Goal: Use online tool/utility: Utilize a website feature to perform a specific function

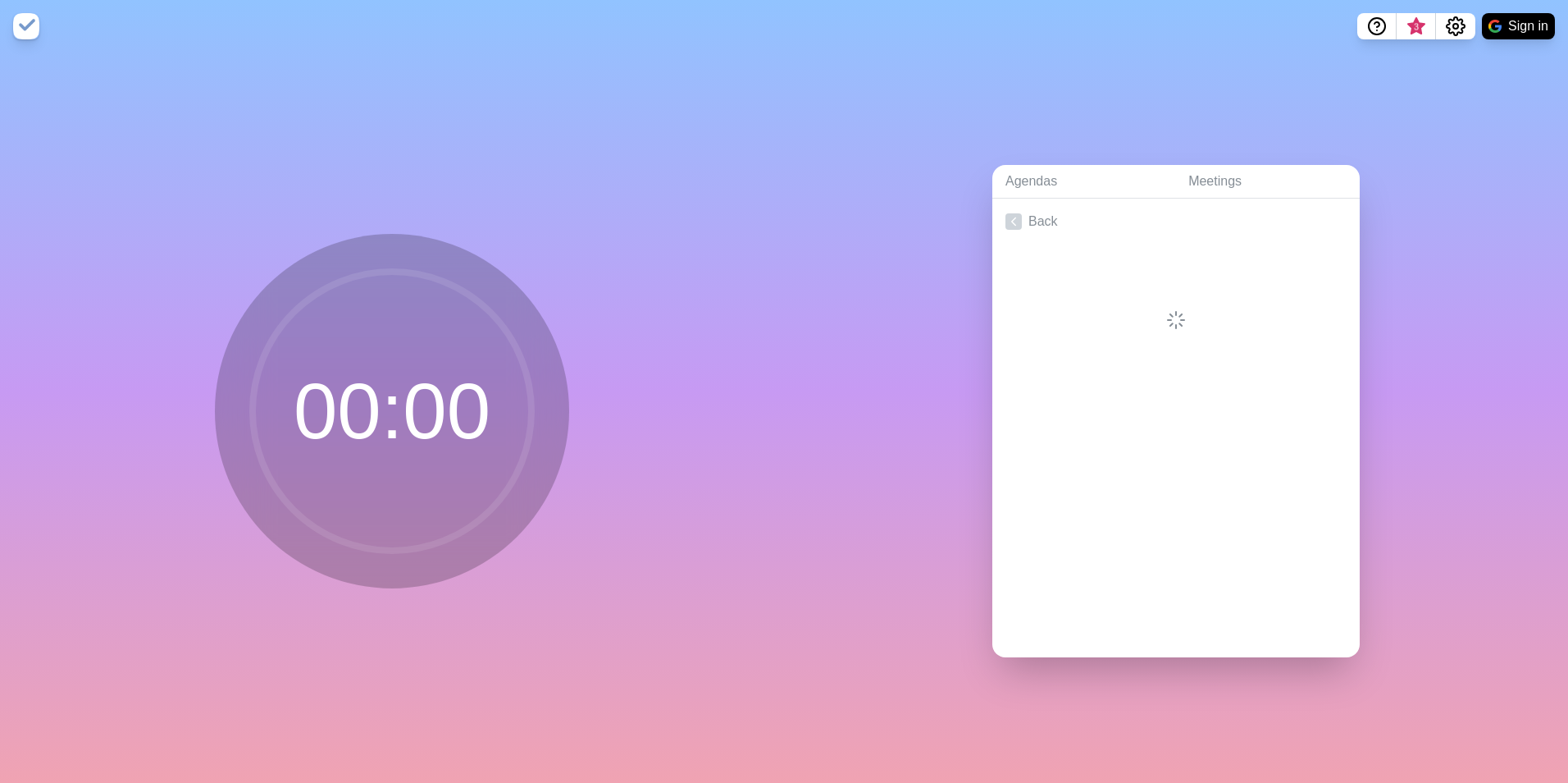
click at [1194, 253] on div at bounding box center [1176, 287] width 367 height 85
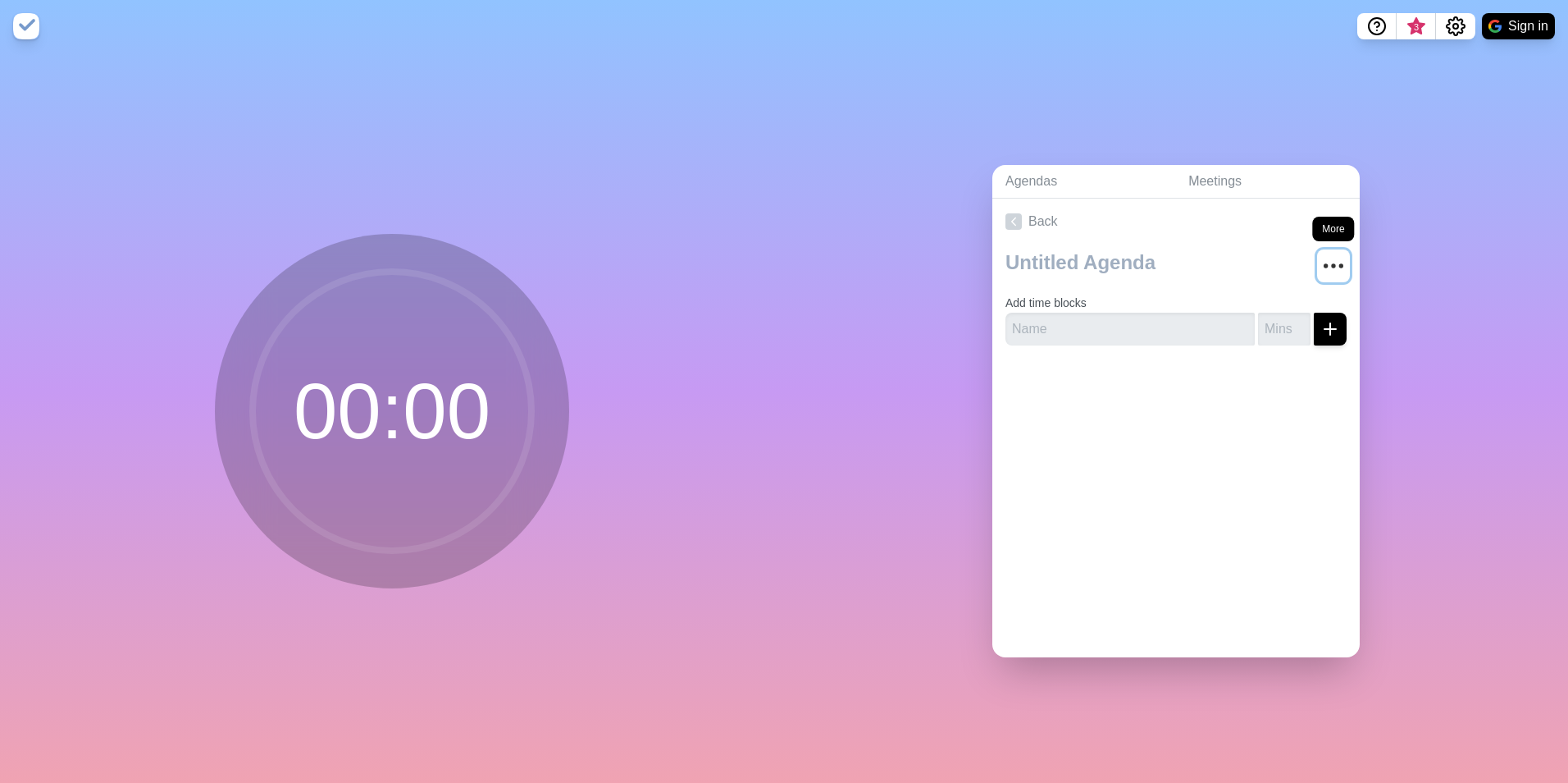
click at [1320, 255] on icon "More" at bounding box center [1333, 266] width 26 height 26
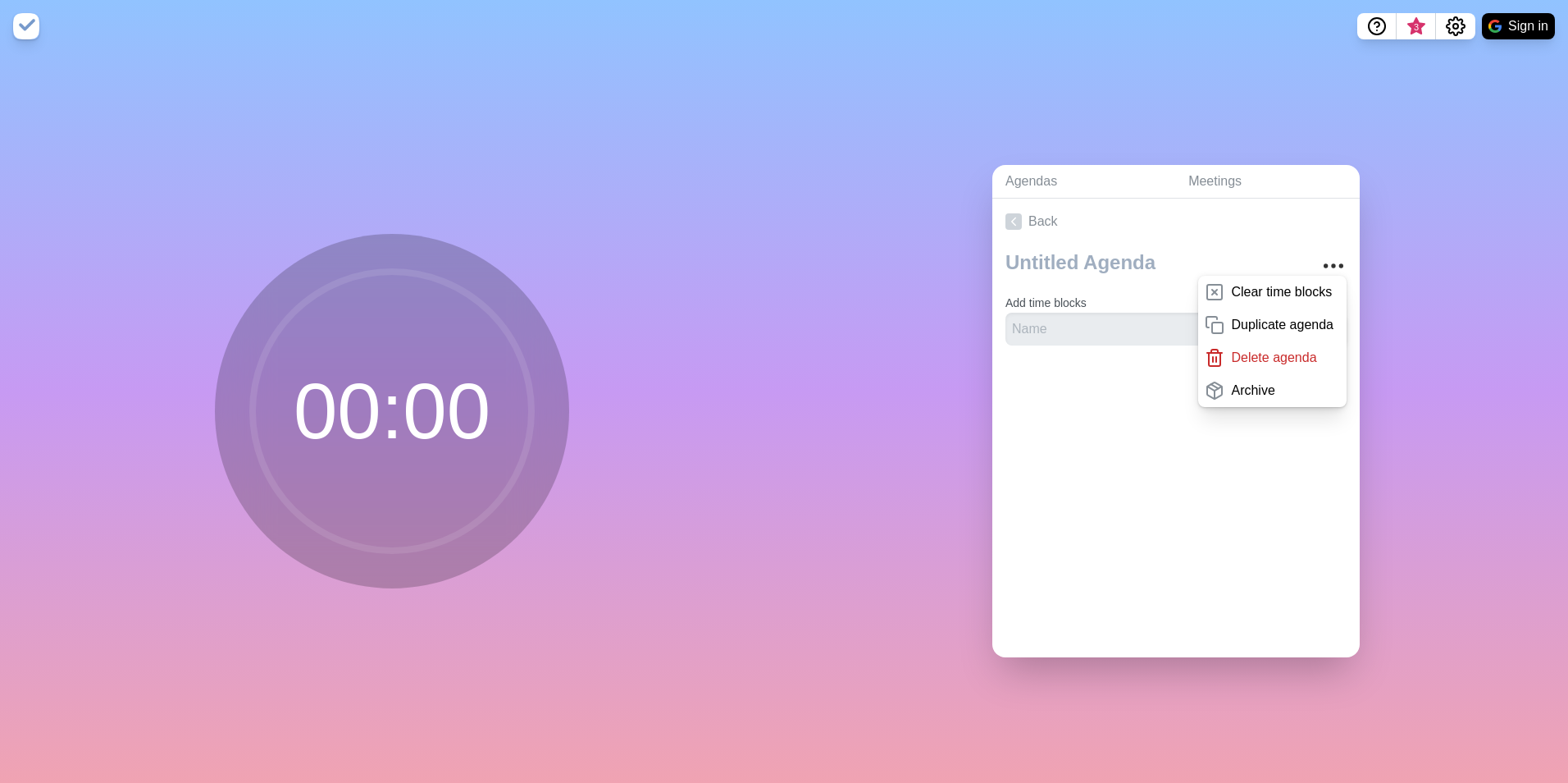
click at [1411, 158] on div "Agendas Meetings Back Clear time blocks Duplicate agenda Delete agenda Archive …" at bounding box center [1176, 417] width 784 height 730
click at [1412, 26] on span "3" at bounding box center [1417, 31] width 26 height 35
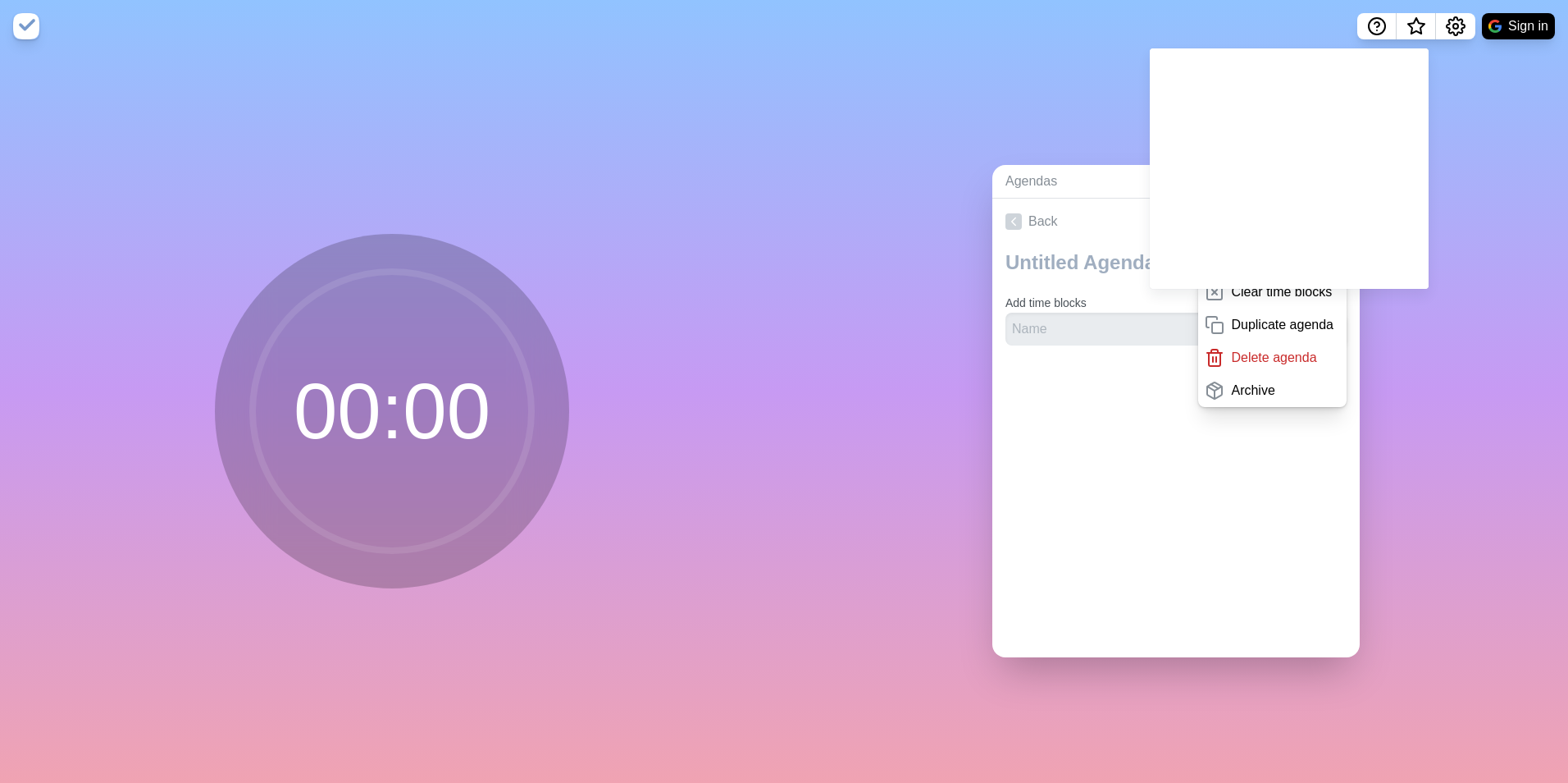
click at [1466, 78] on div "Agendas Meetings Back Clear time blocks Duplicate agenda Delete agenda Archive …" at bounding box center [1176, 417] width 784 height 730
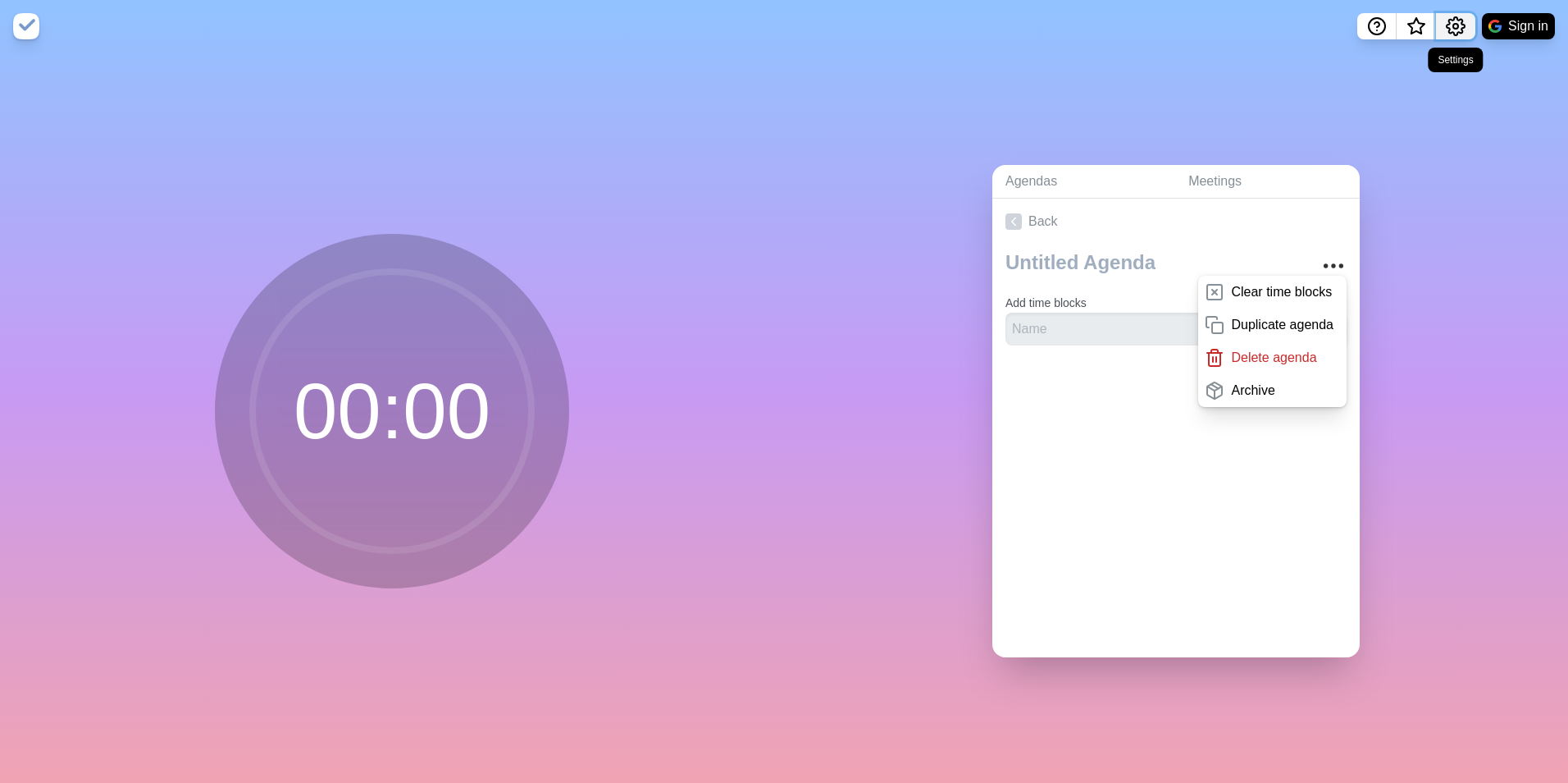
click at [1454, 26] on icon "Settings" at bounding box center [1456, 26] width 20 height 20
click at [1418, 64] on p "Preferences" at bounding box center [1402, 62] width 70 height 20
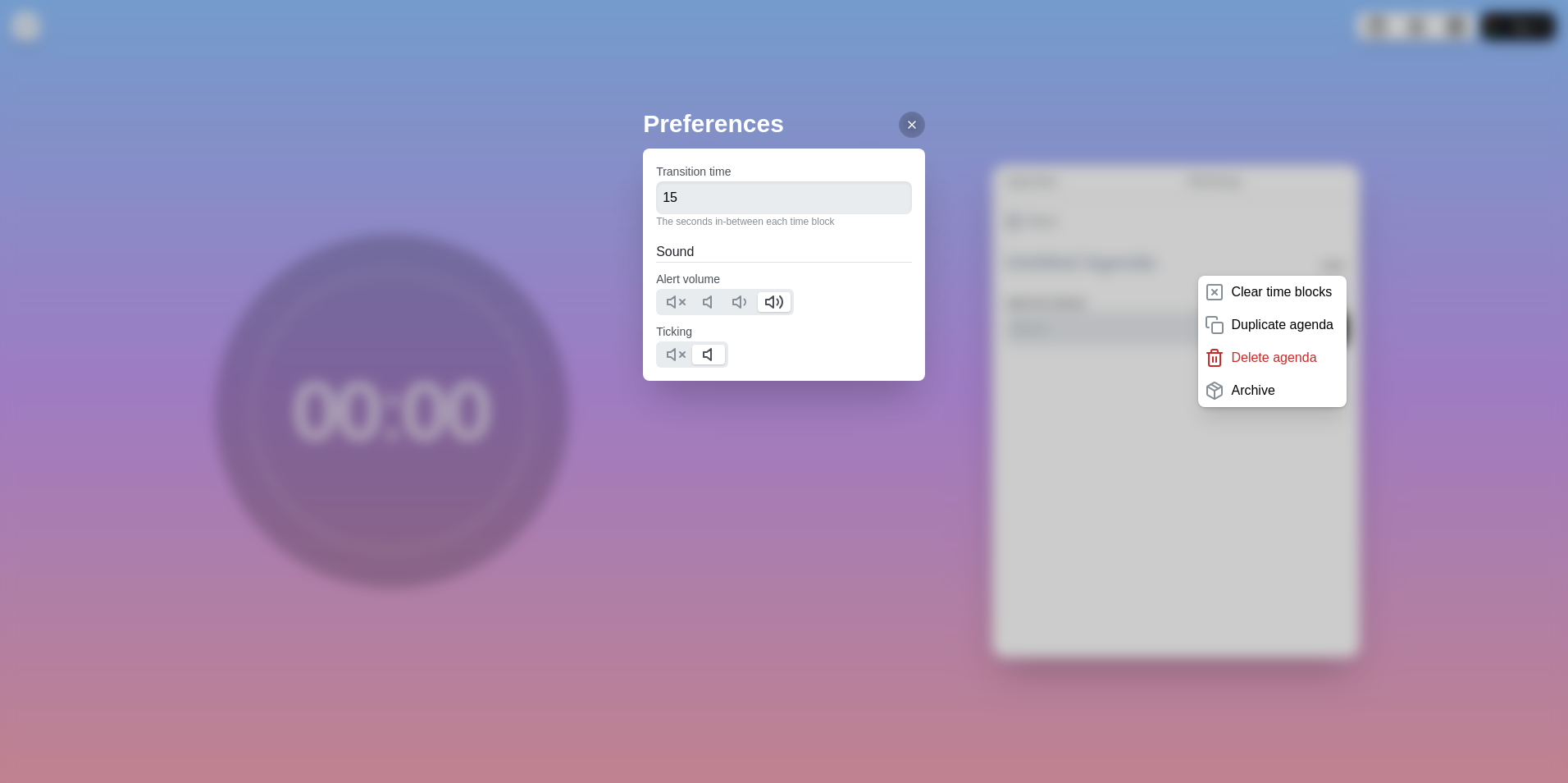
click at [1252, 97] on div "Preferences Transition time 15 The seconds in-between each time block Sound Ale…" at bounding box center [784, 391] width 1568 height 783
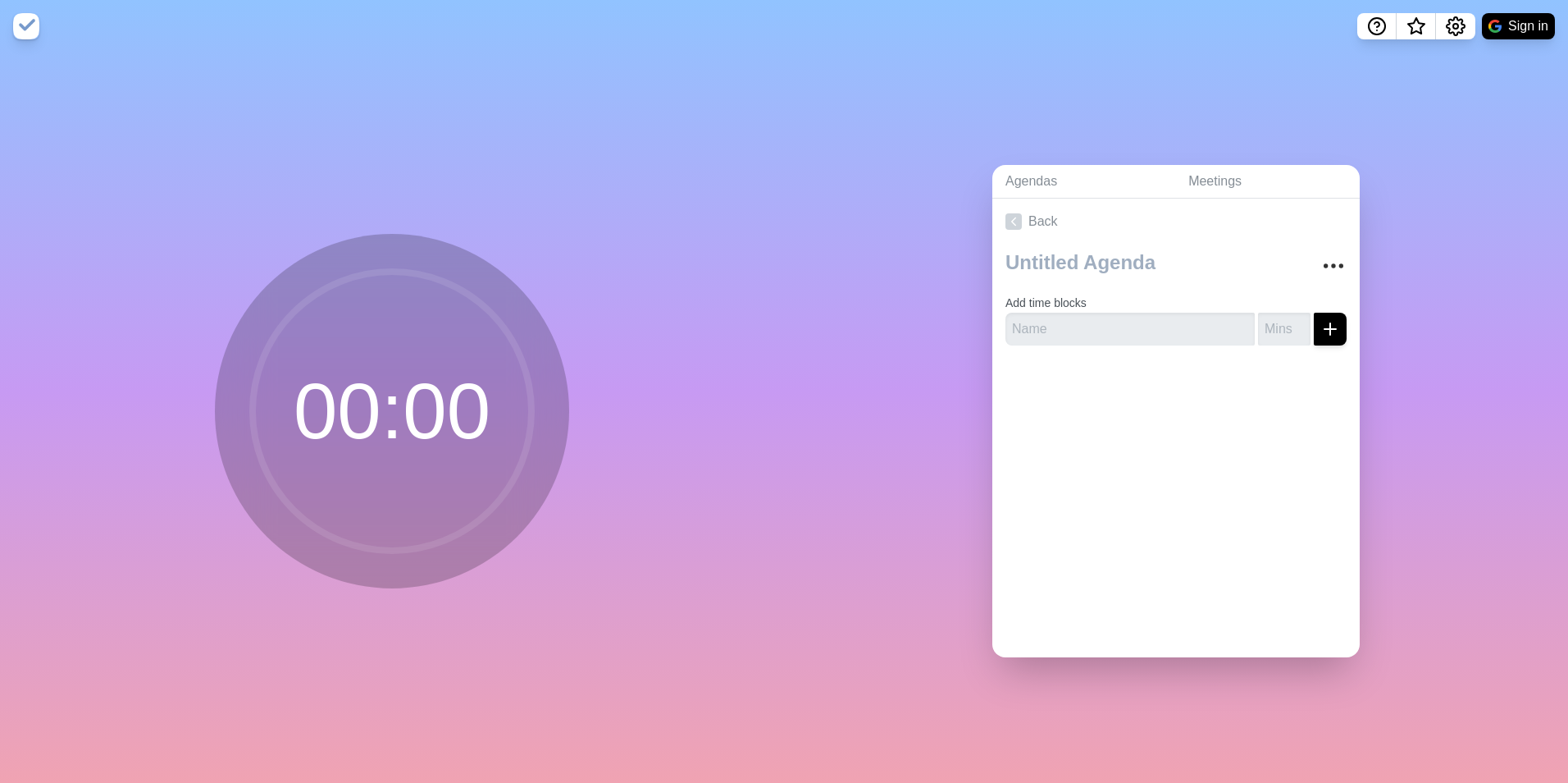
click at [1314, 276] on div at bounding box center [1175, 265] width 341 height 42
click at [1320, 262] on icon "More" at bounding box center [1333, 266] width 26 height 26
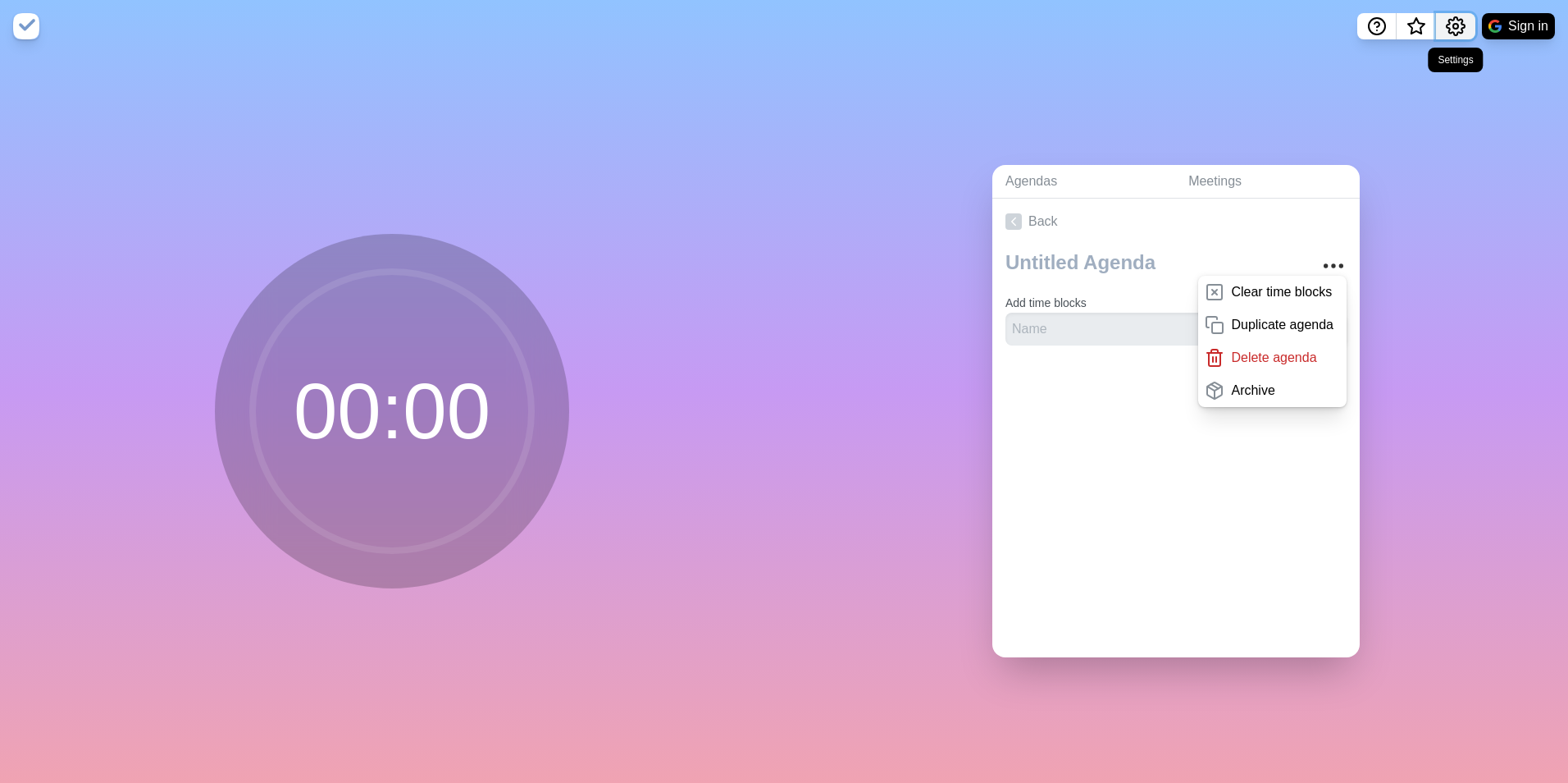
click at [1446, 26] on icon "Settings" at bounding box center [1456, 26] width 20 height 20
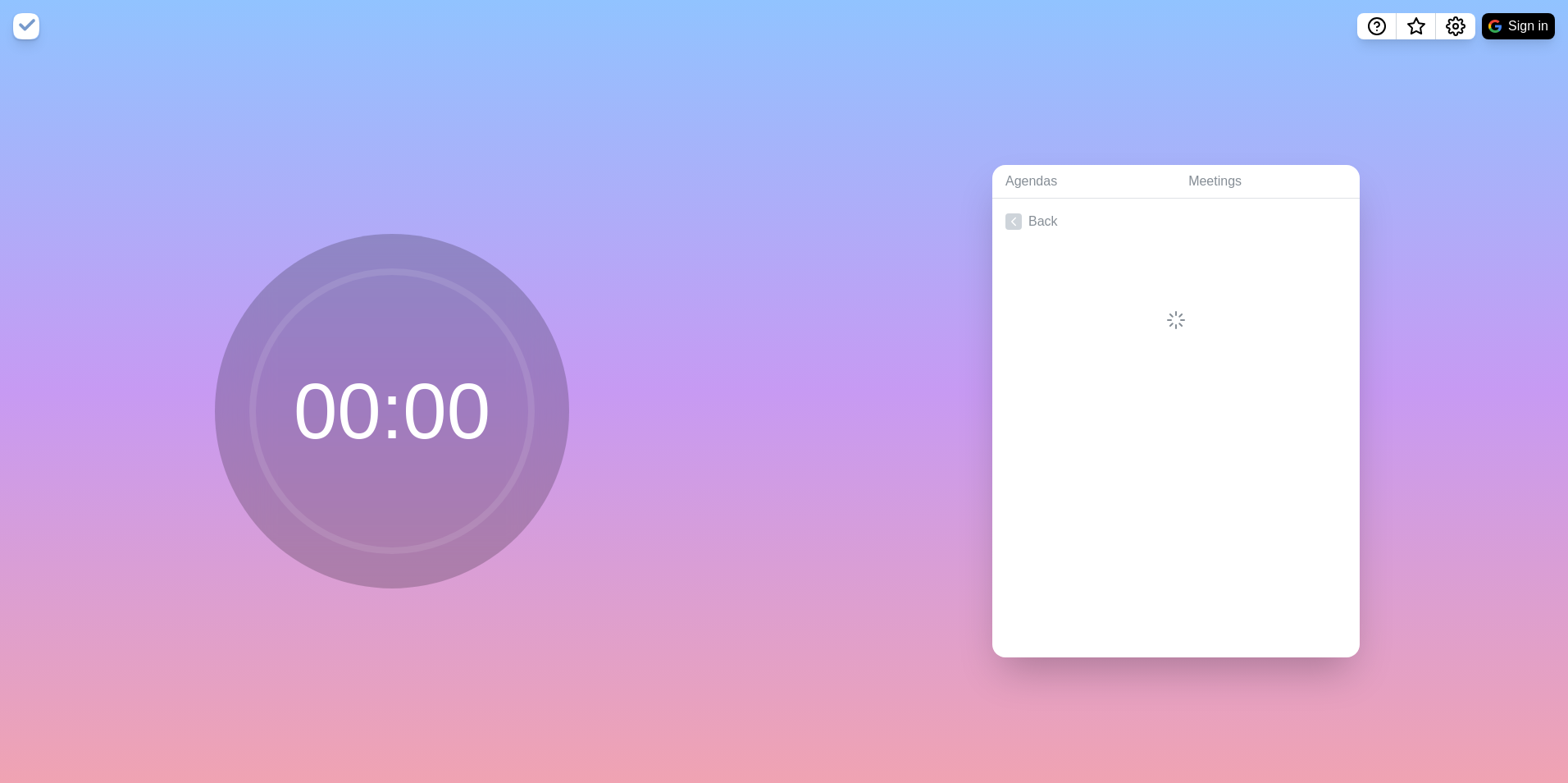
click at [1163, 310] on icon at bounding box center [1176, 320] width 26 height 26
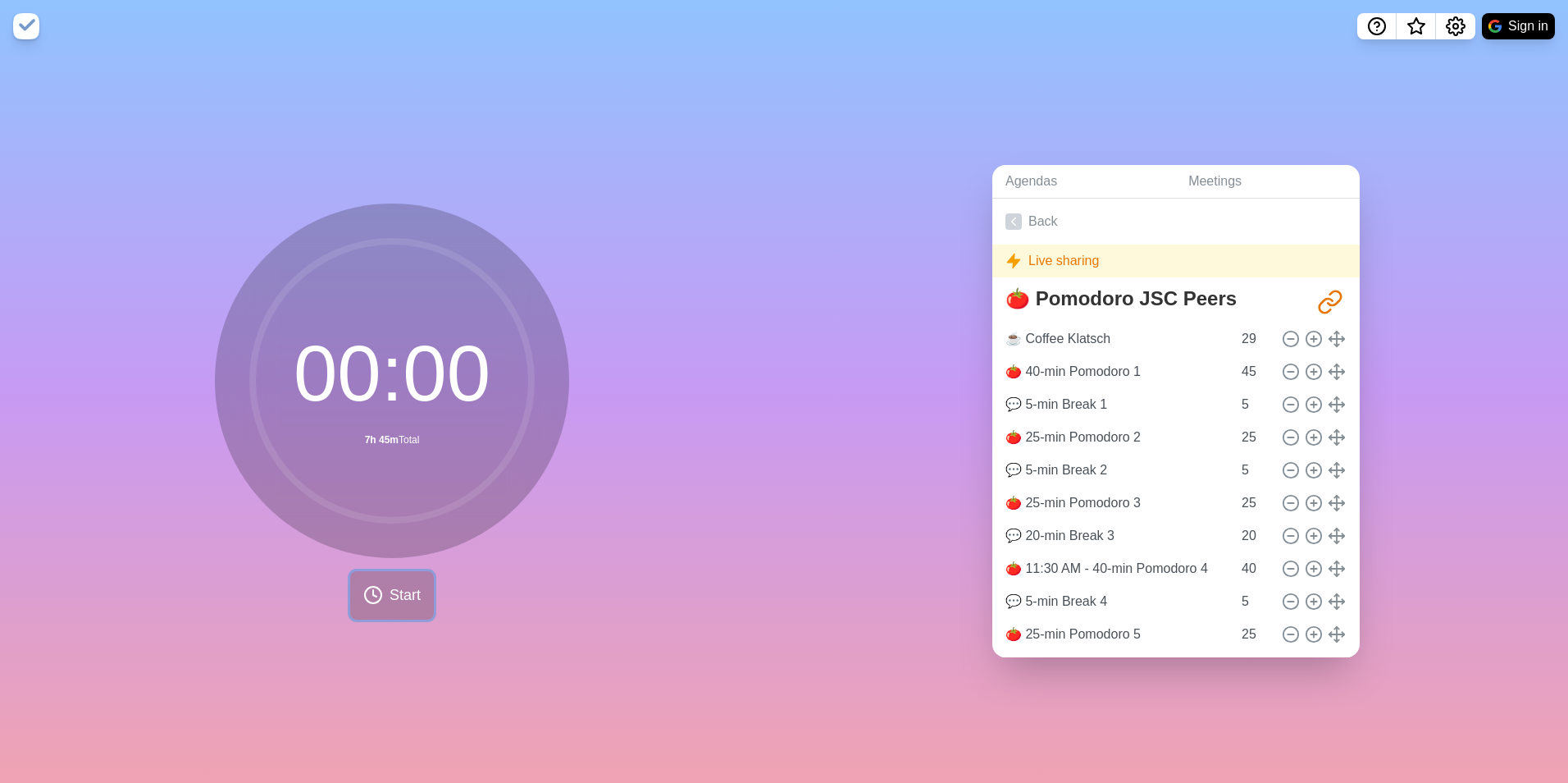
click at [393, 594] on span "Start" at bounding box center [405, 594] width 31 height 22
click at [396, 592] on span "Start" at bounding box center [405, 594] width 31 height 22
click at [402, 588] on span "Start" at bounding box center [405, 594] width 31 height 22
click at [385, 411] on circle at bounding box center [392, 380] width 279 height 279
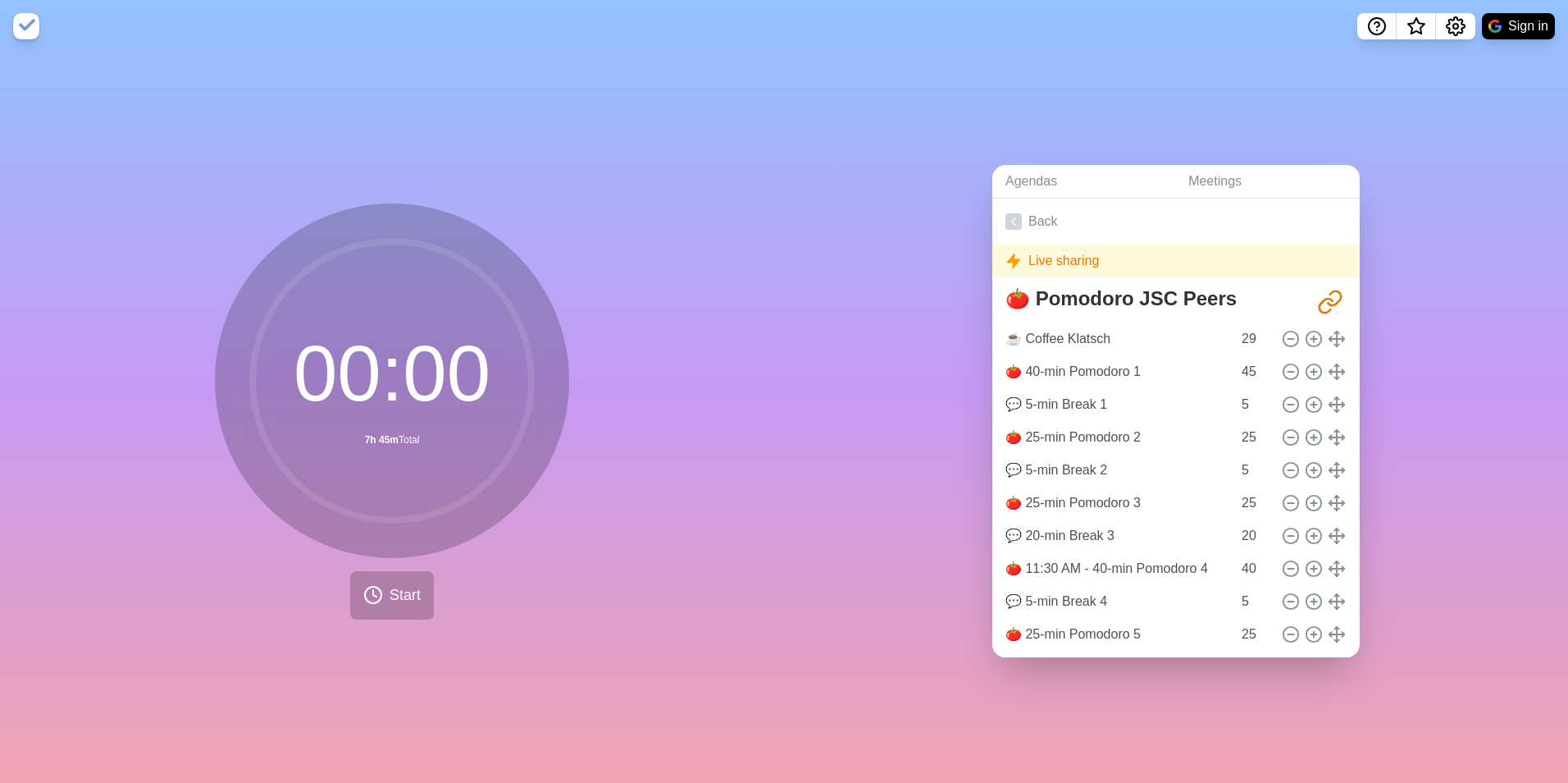
click at [359, 386] on circle at bounding box center [392, 380] width 279 height 279
click at [389, 584] on span "Start" at bounding box center [405, 594] width 31 height 22
click at [389, 590] on span "Start" at bounding box center [405, 594] width 31 height 22
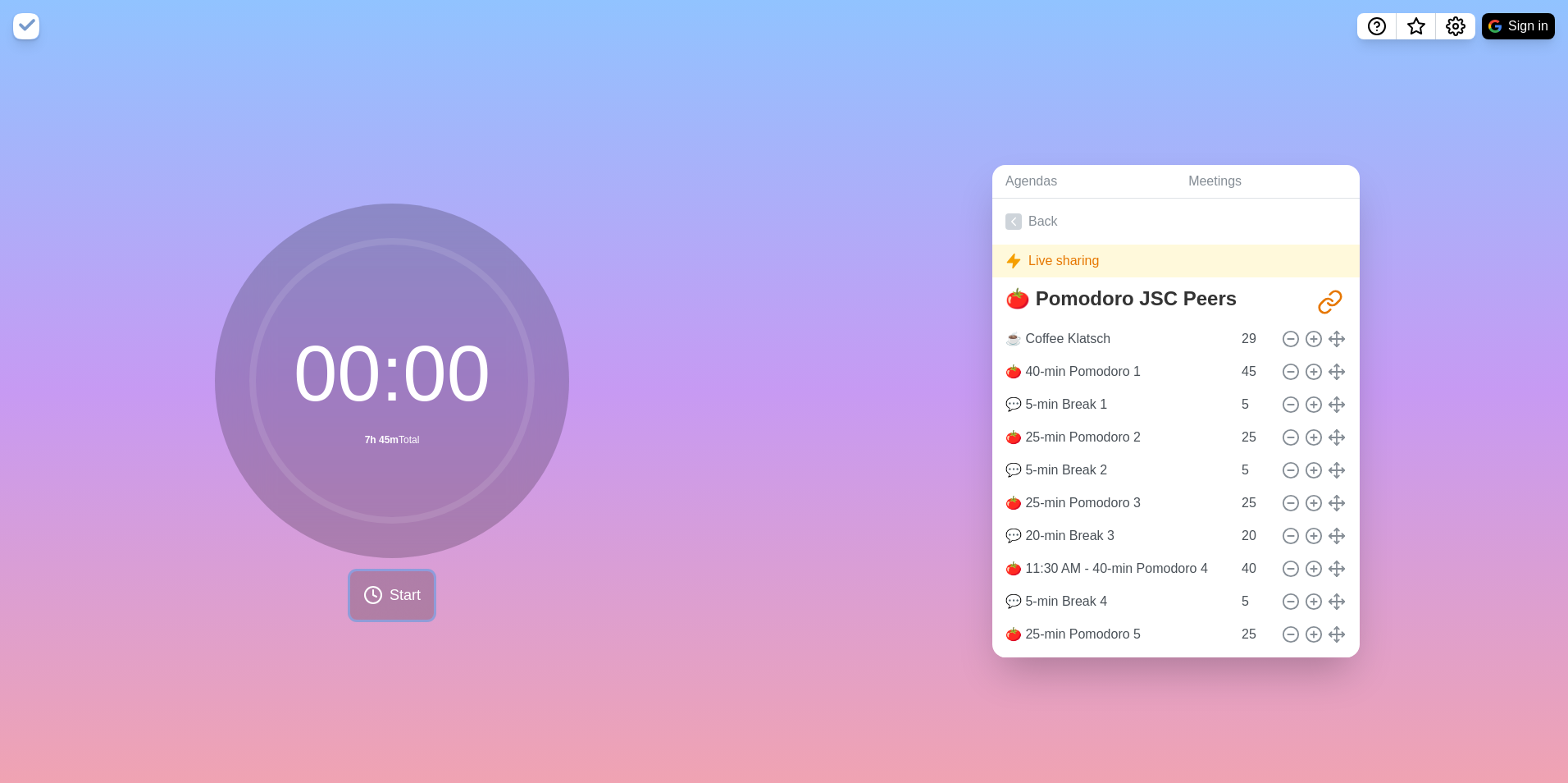
click at [392, 590] on span "Start" at bounding box center [405, 594] width 31 height 22
click at [393, 547] on div "00 : 00 7h 45m Total" at bounding box center [392, 380] width 355 height 355
click at [393, 584] on span "Start" at bounding box center [405, 594] width 31 height 22
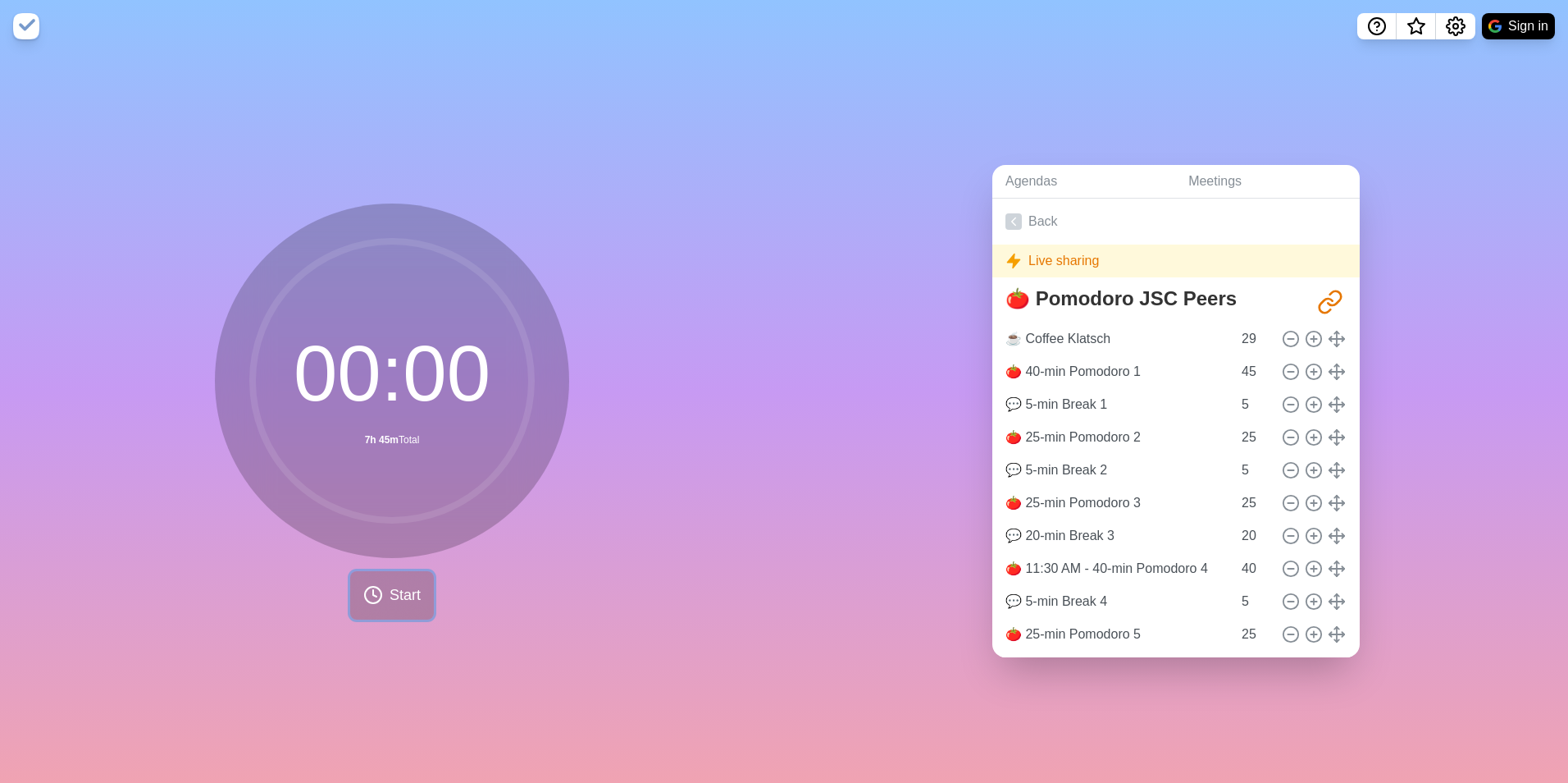
click at [393, 584] on span "Start" at bounding box center [405, 594] width 31 height 22
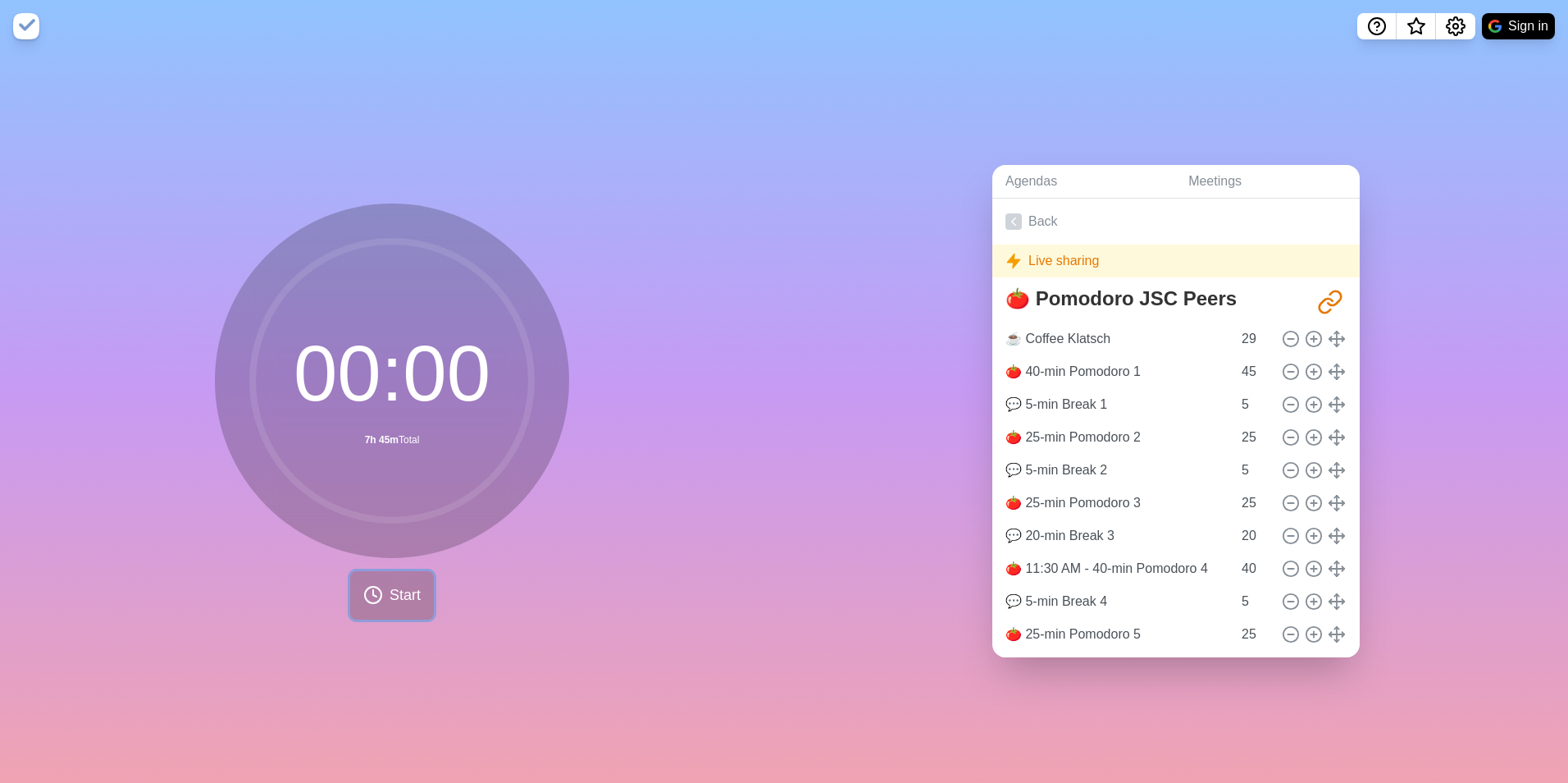
click at [393, 584] on span "Start" at bounding box center [405, 594] width 31 height 22
click at [402, 450] on circle at bounding box center [392, 380] width 279 height 279
click at [399, 584] on span "Start" at bounding box center [405, 594] width 31 height 22
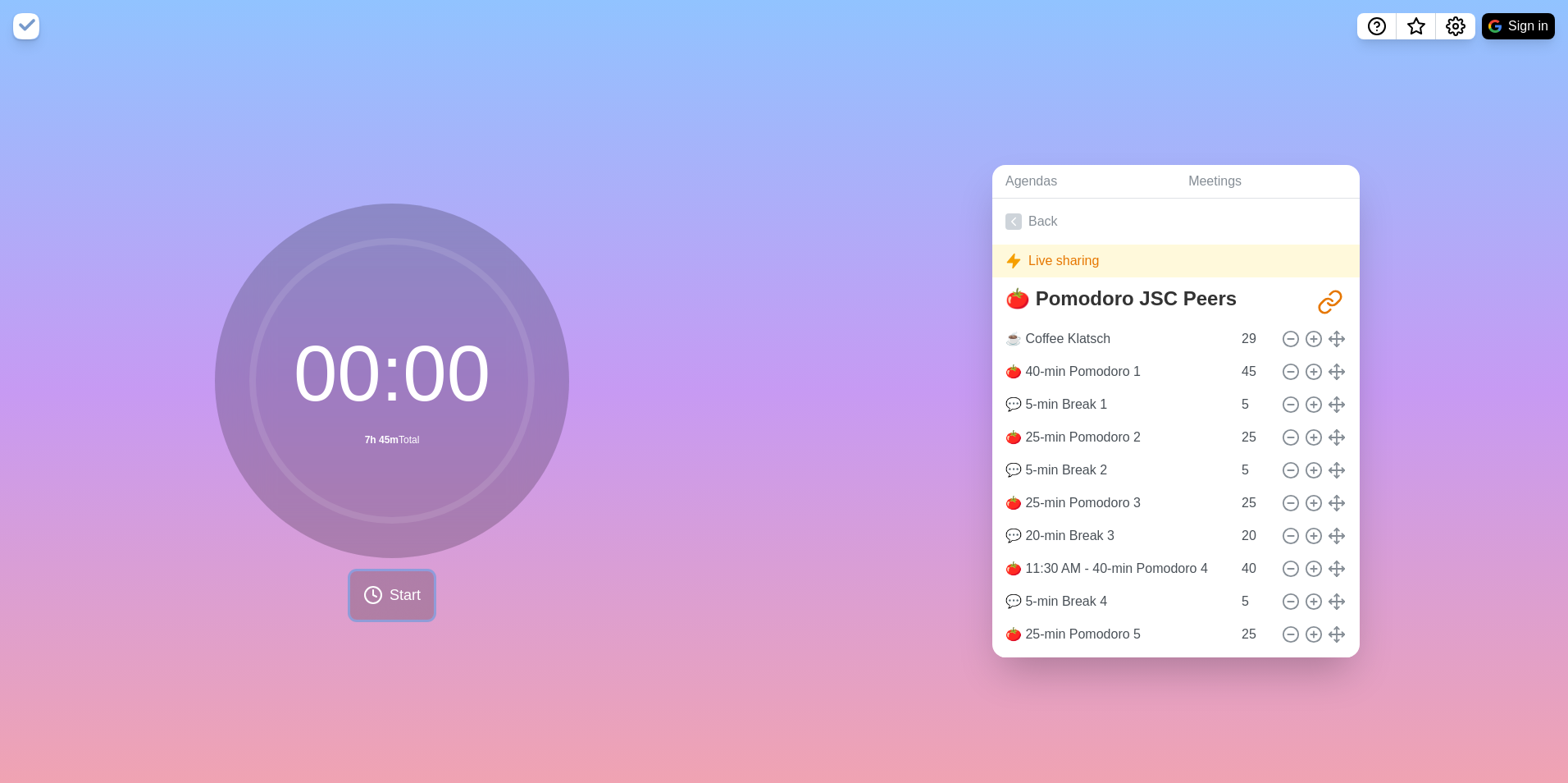
click at [399, 584] on span "Start" at bounding box center [405, 594] width 31 height 22
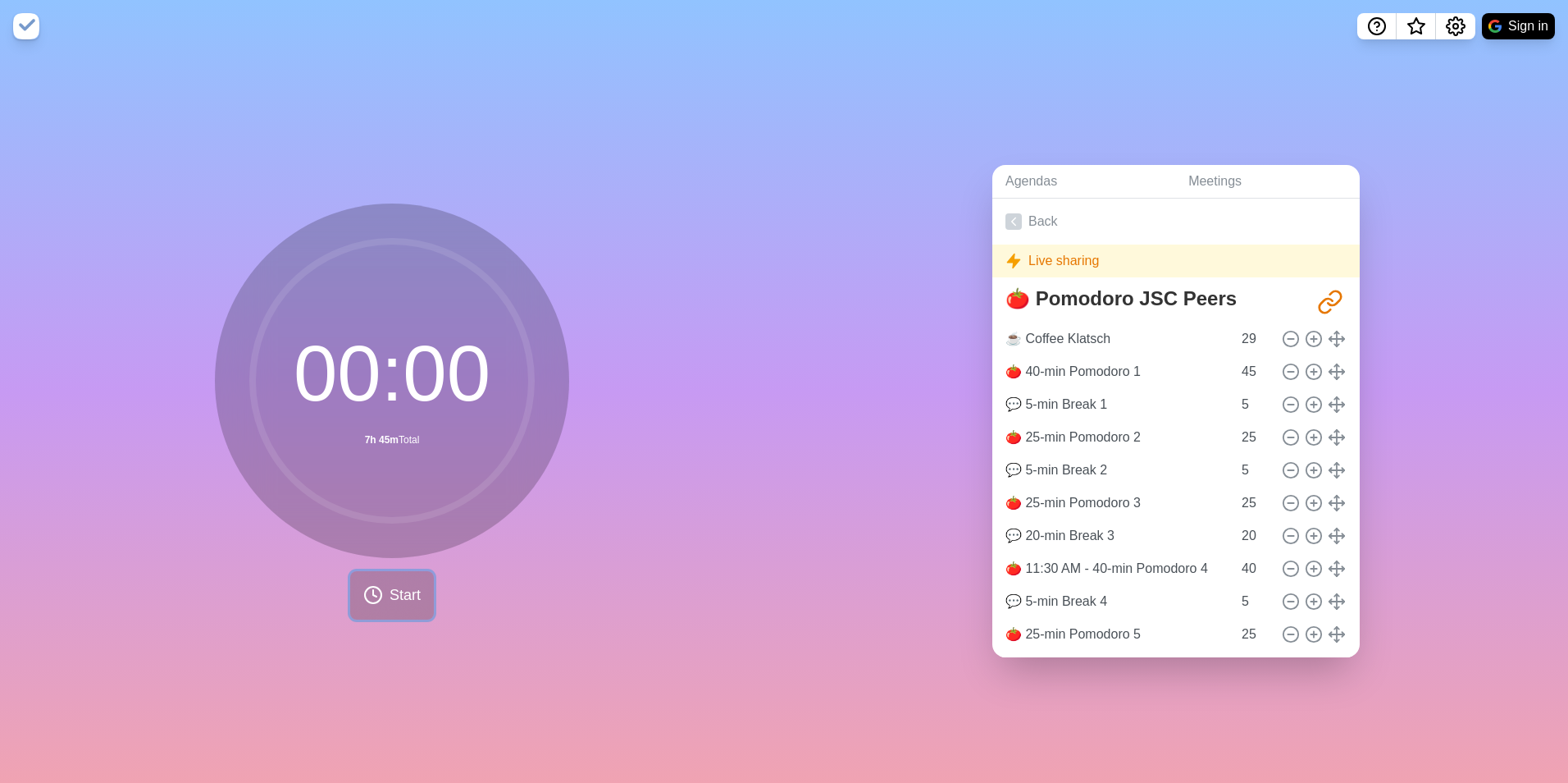
click at [407, 575] on button "Start" at bounding box center [392, 595] width 83 height 49
click at [405, 584] on span "Start" at bounding box center [405, 594] width 31 height 22
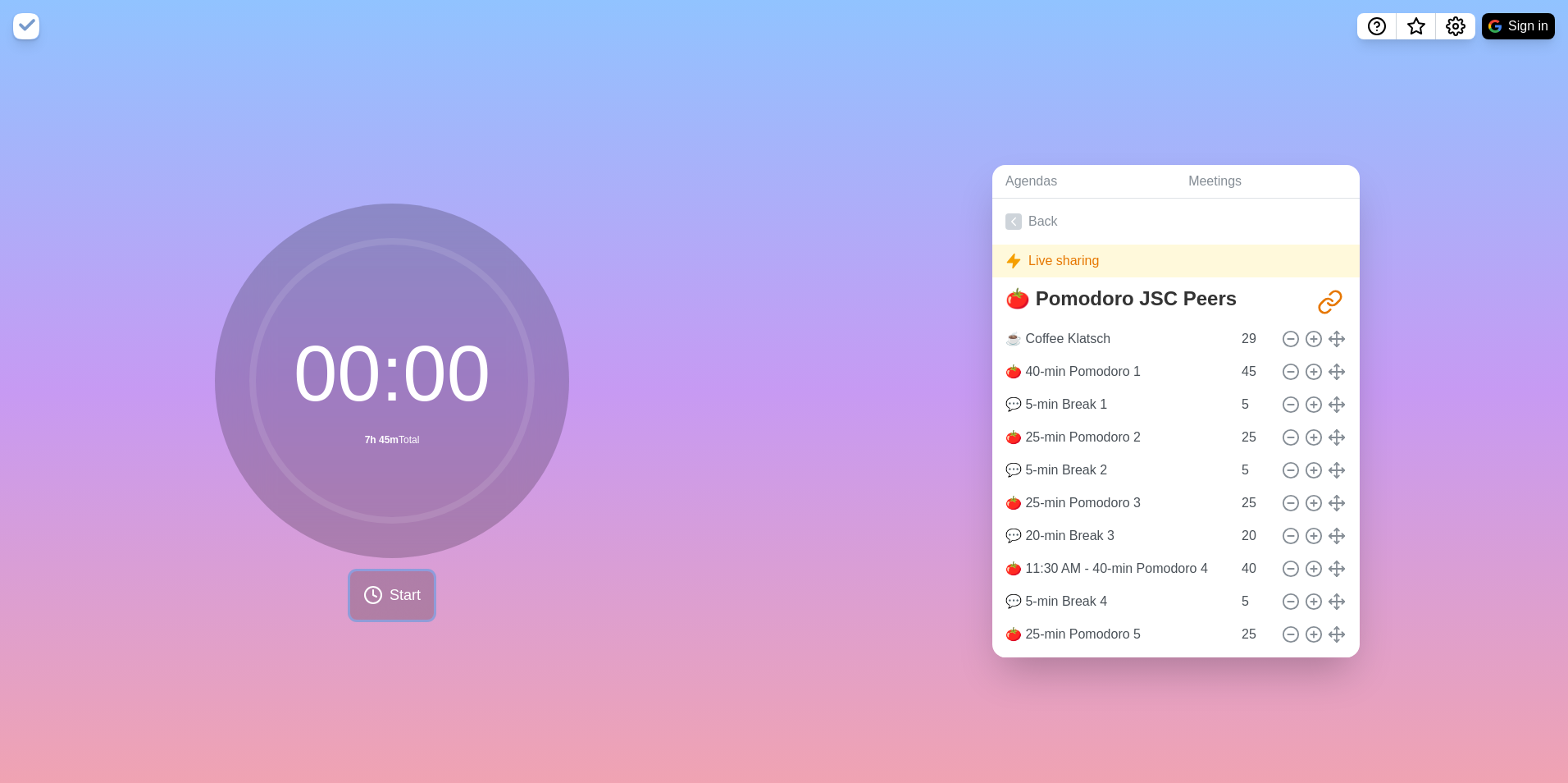
click at [405, 584] on span "Start" at bounding box center [405, 594] width 31 height 22
click at [376, 465] on circle at bounding box center [392, 380] width 279 height 279
click at [393, 587] on span "Start" at bounding box center [405, 594] width 31 height 22
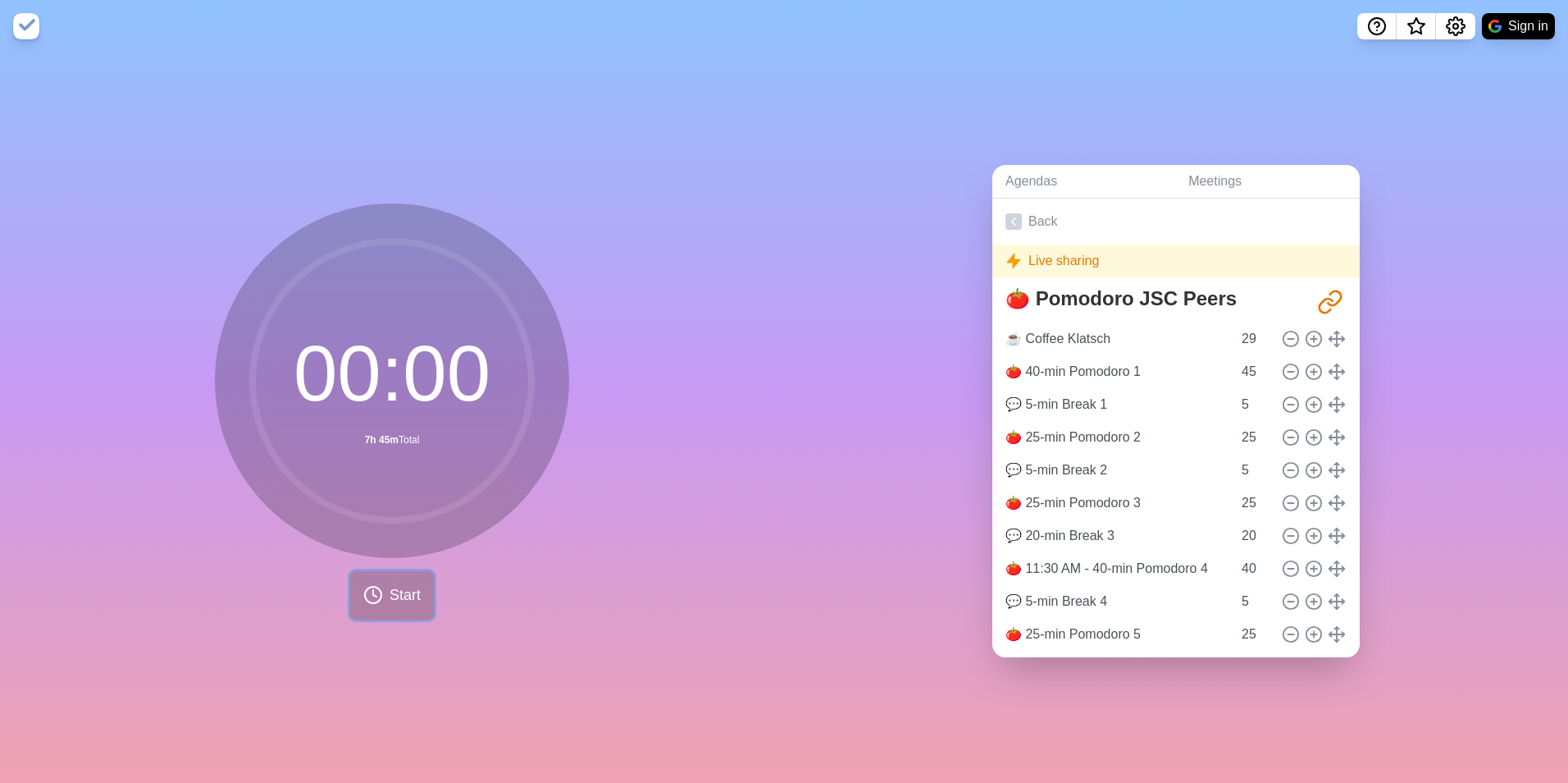
click at [393, 587] on span "Start" at bounding box center [405, 594] width 31 height 22
click at [389, 585] on span "Start" at bounding box center [405, 594] width 31 height 22
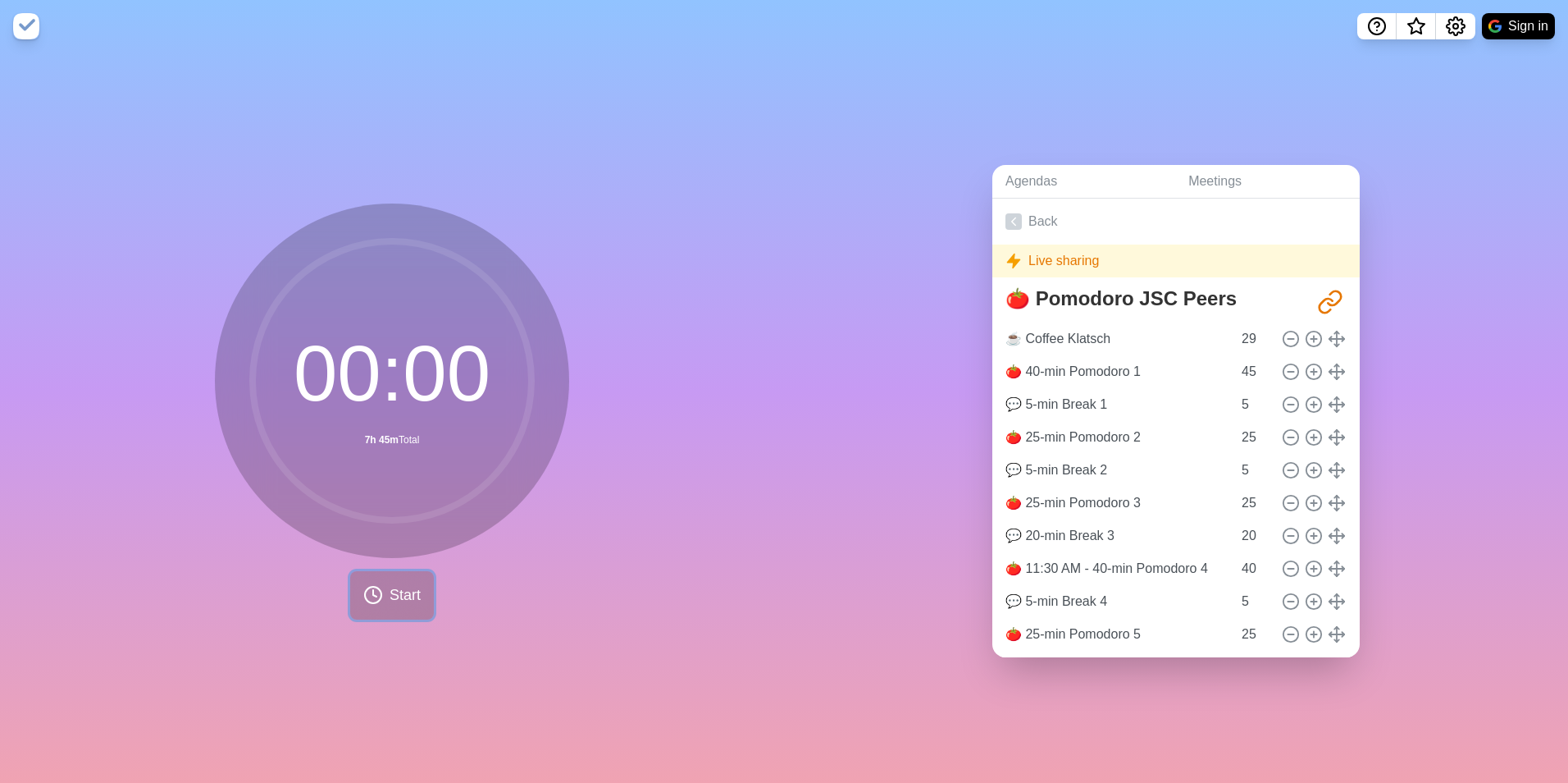
click at [401, 597] on span "Start" at bounding box center [405, 594] width 31 height 22
click at [1319, 298] on icon "Share link" at bounding box center [1326, 304] width 13 height 14
drag, startPoint x: 1305, startPoint y: 293, endPoint x: 1213, endPoint y: 233, distance: 109.8
click at [1213, 233] on link "Back" at bounding box center [1176, 222] width 367 height 46
click at [33, 31] on img at bounding box center [26, 26] width 26 height 26
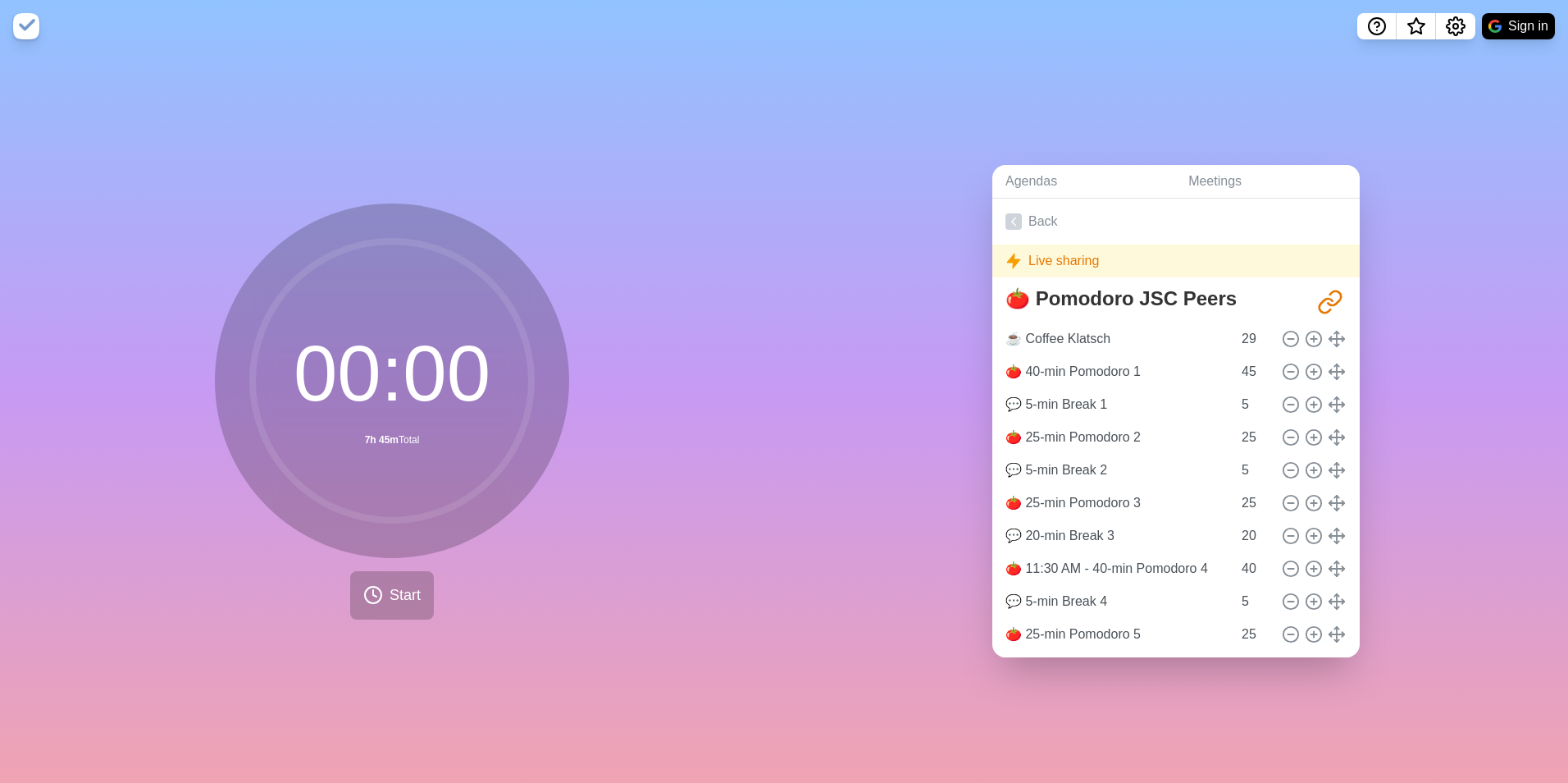
click at [33, 31] on img at bounding box center [26, 26] width 26 height 26
click at [337, 341] on circle at bounding box center [392, 380] width 279 height 279
click at [390, 592] on span "Start" at bounding box center [405, 594] width 31 height 22
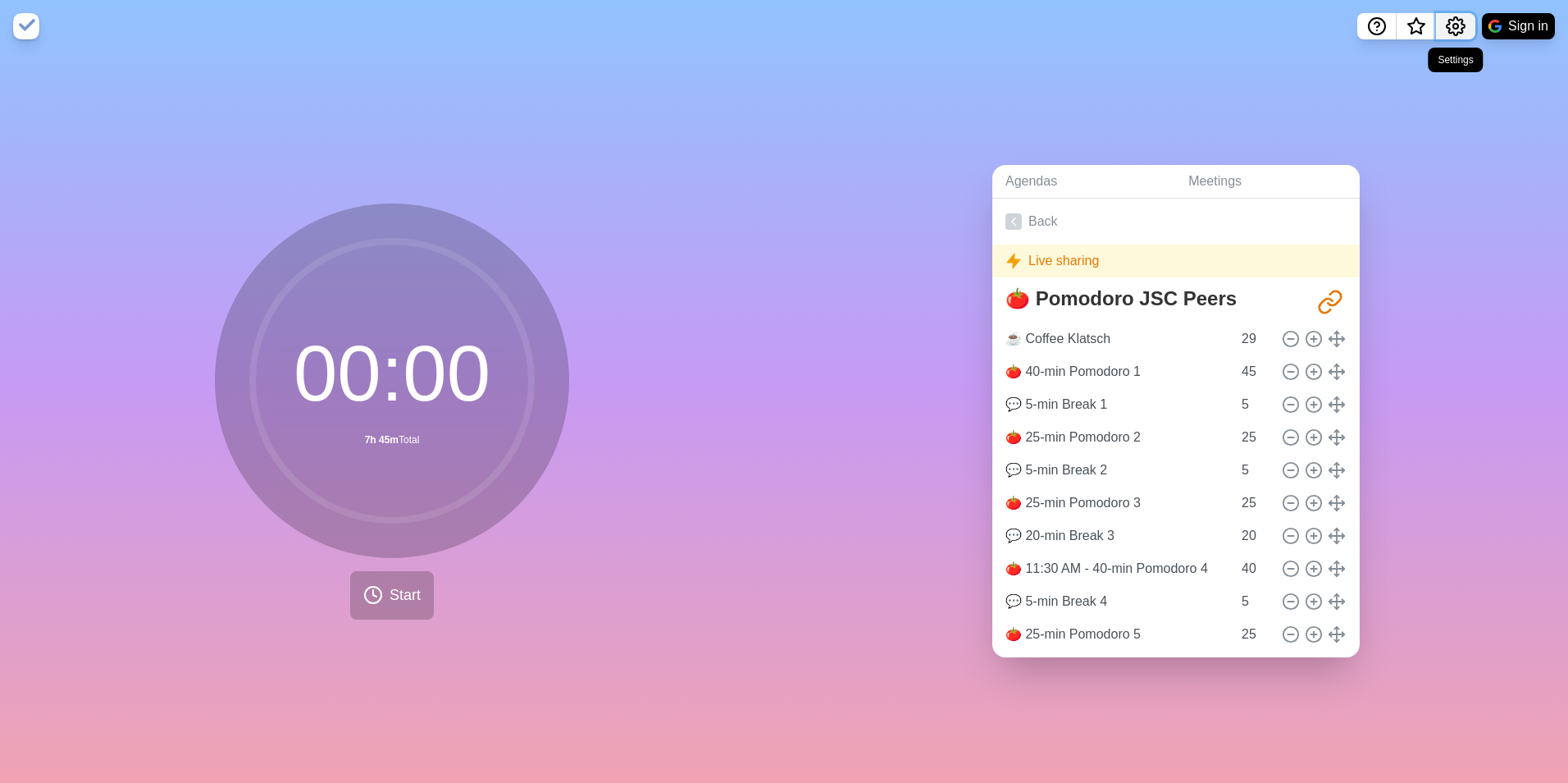
click at [1451, 25] on icon "Settings" at bounding box center [1456, 26] width 20 height 20
click at [1416, 26] on span "What’s new" at bounding box center [1417, 27] width 8 height 8
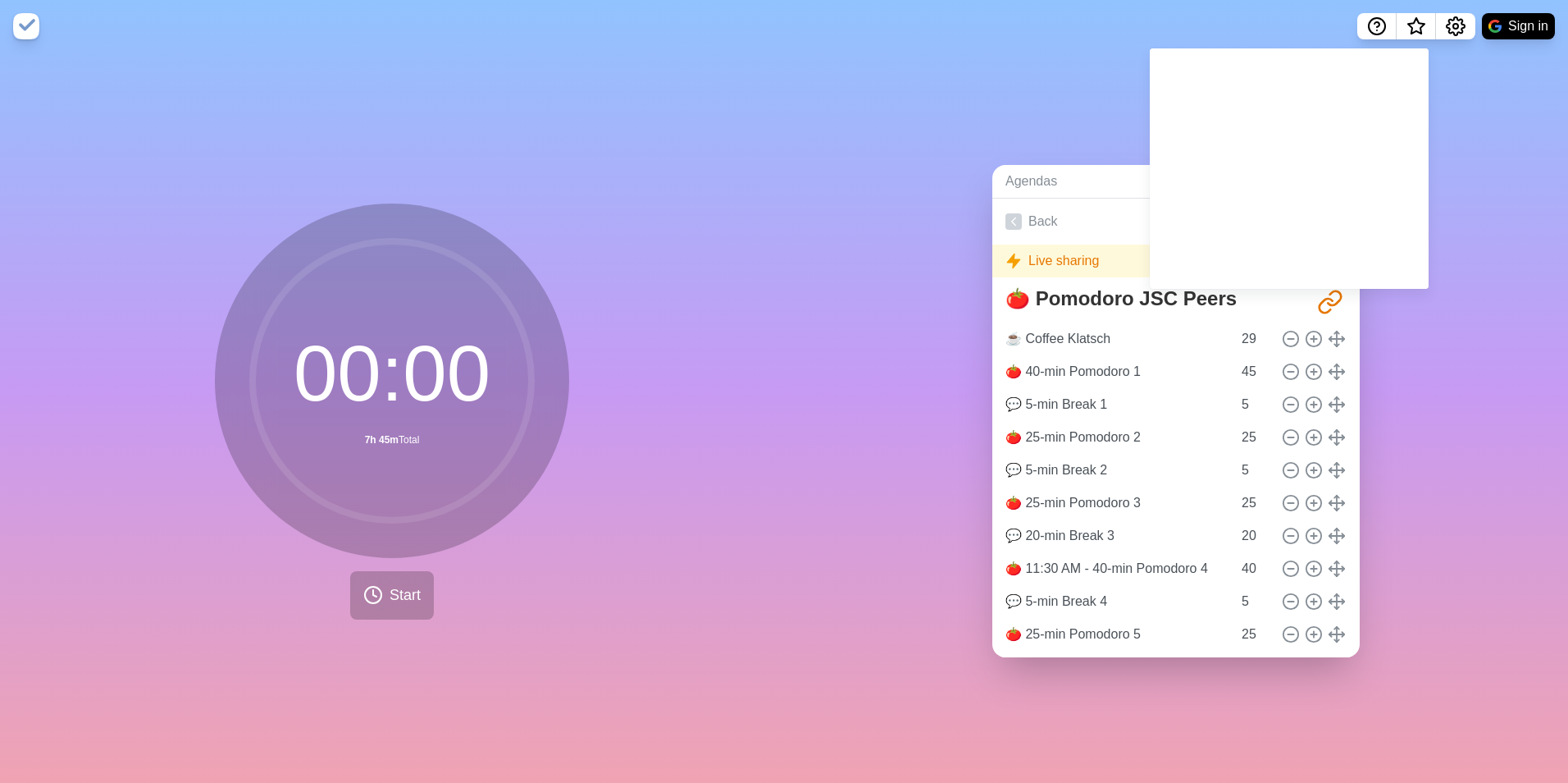
click at [1466, 102] on div "Agendas Meetings Back Live sharing 🍅 Pomodoro JSC Peers [URL][DOMAIN_NAME] ☕️ C…" at bounding box center [1176, 417] width 784 height 730
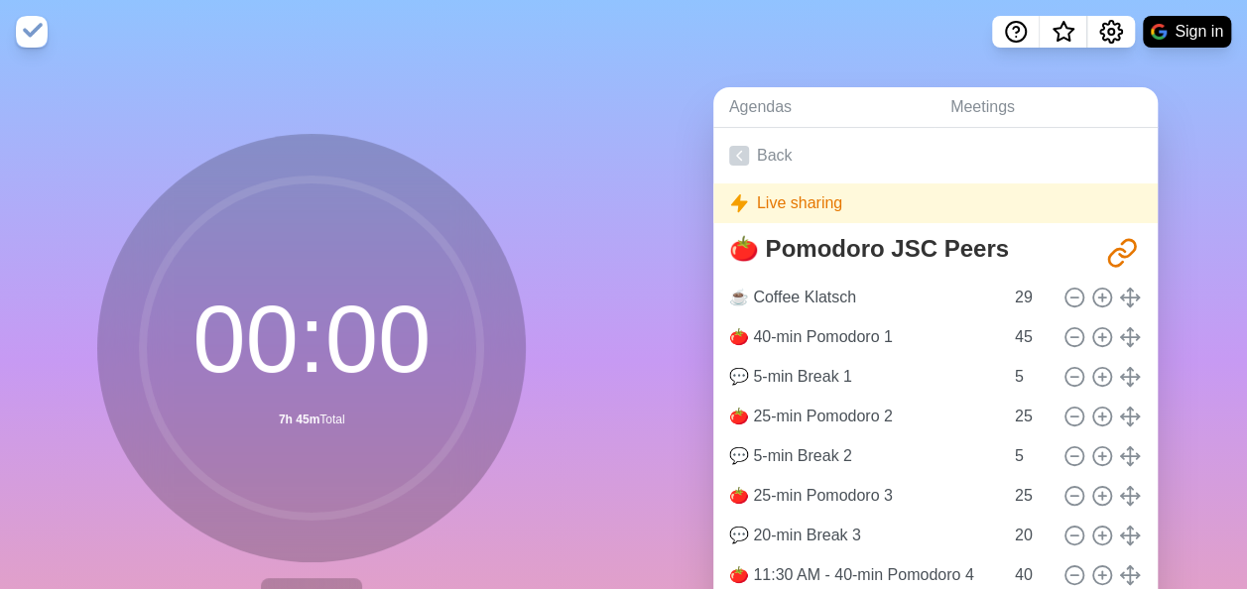
scroll to position [148, 0]
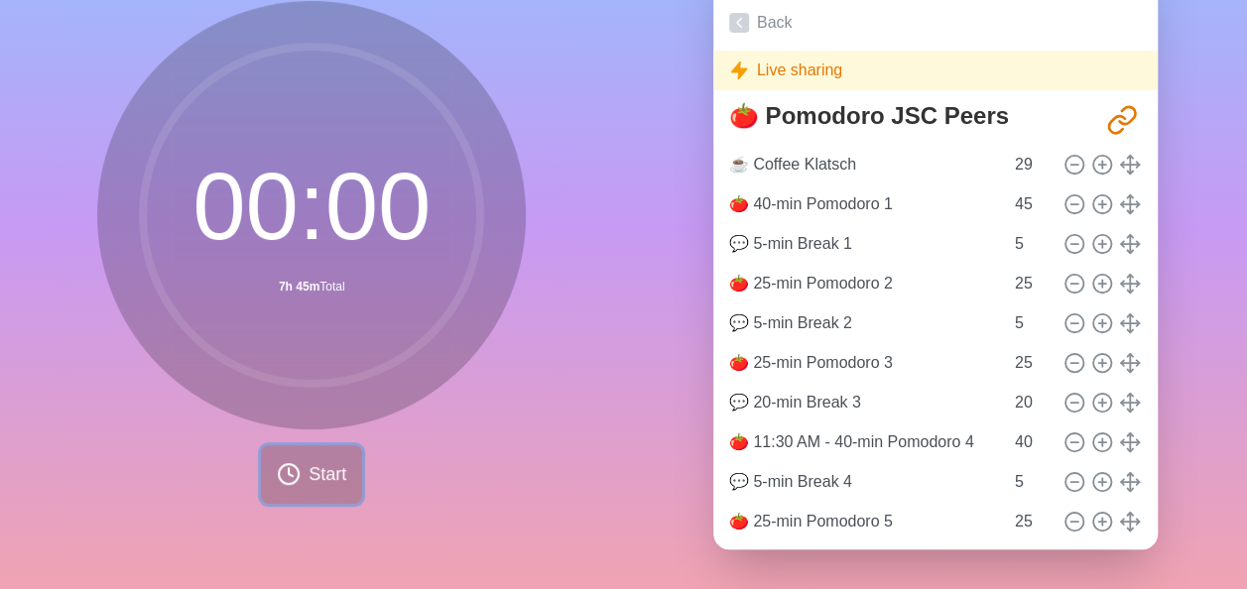
click at [312, 472] on button "Start" at bounding box center [311, 474] width 101 height 59
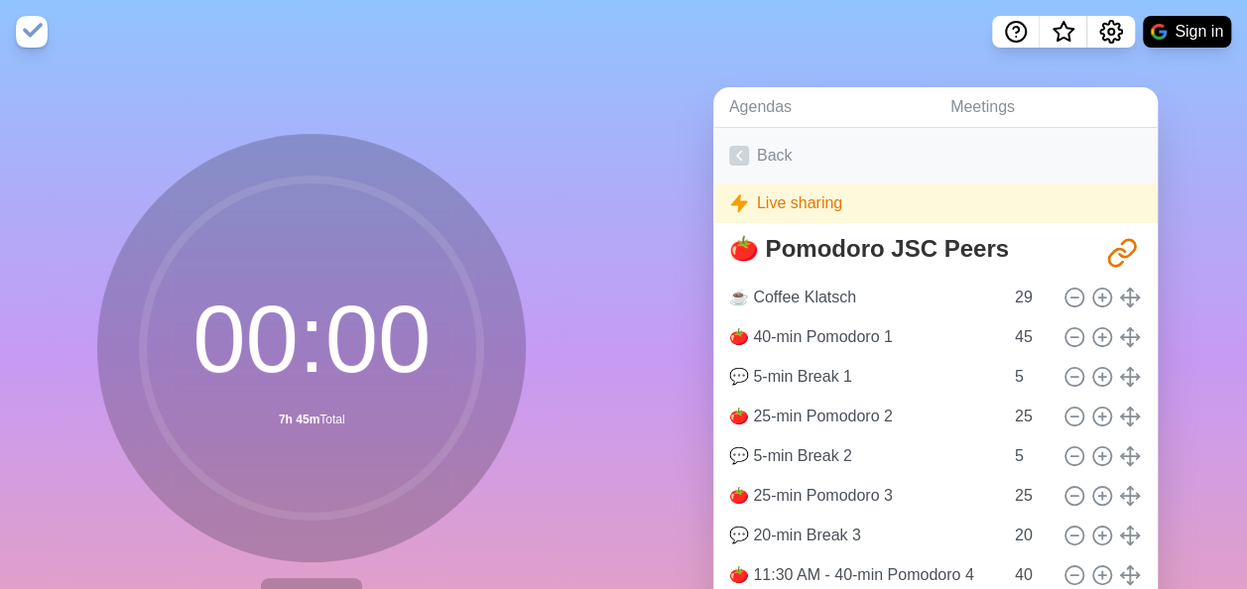
click at [884, 139] on link "Back" at bounding box center [935, 156] width 444 height 56
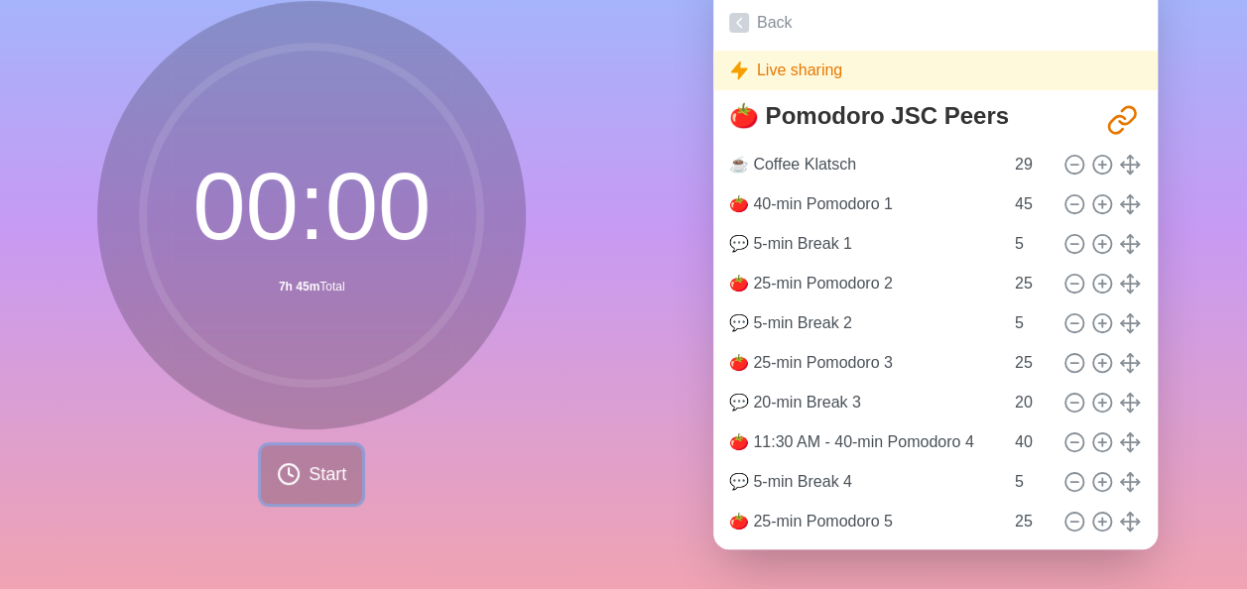
click at [297, 457] on button "Start" at bounding box center [311, 474] width 101 height 59
click at [309, 461] on span "Start" at bounding box center [328, 474] width 38 height 27
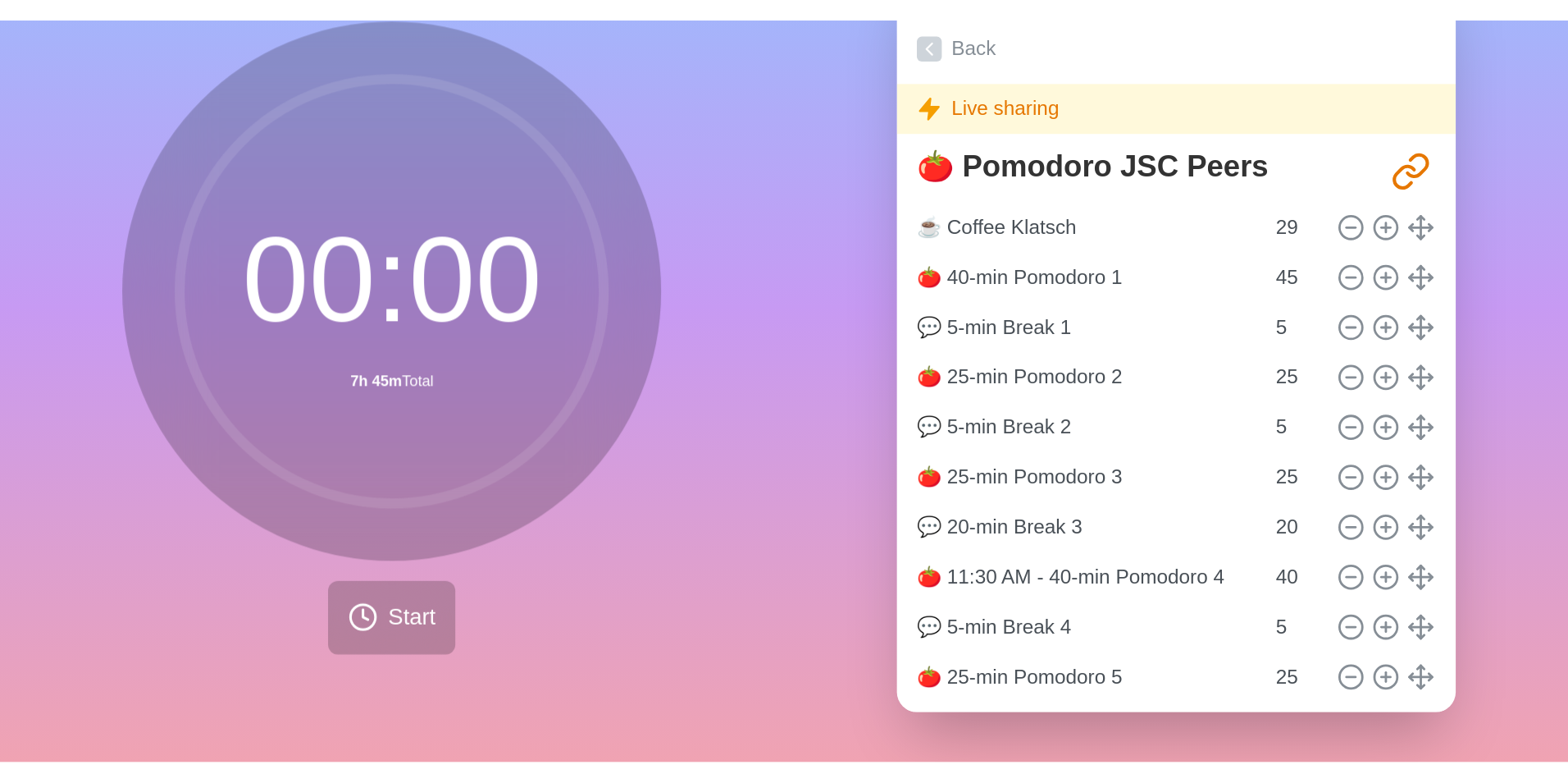
scroll to position [0, 0]
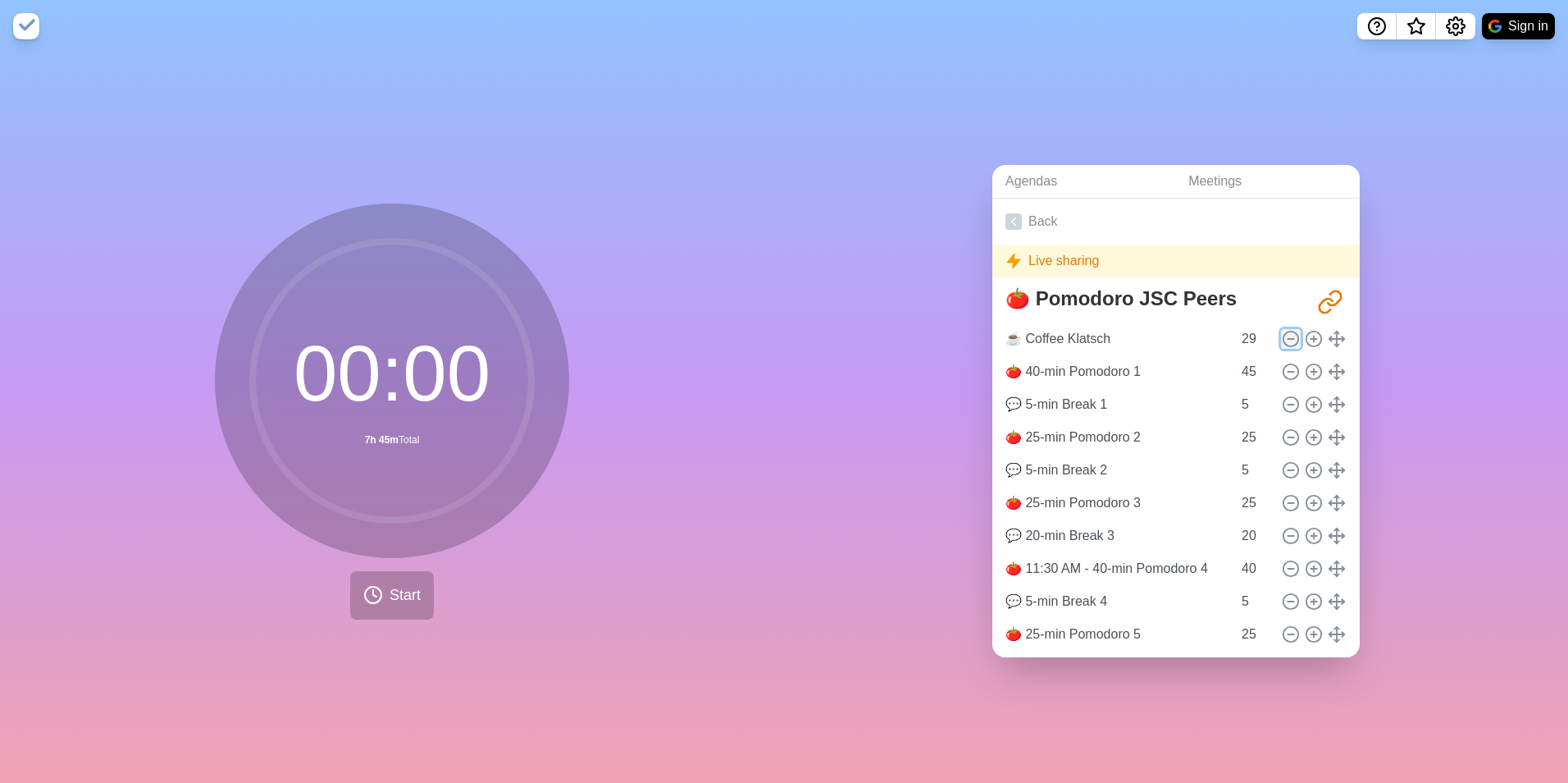
click at [1030, 330] on icon at bounding box center [1291, 339] width 18 height 18
click at [1030, 330] on icon at bounding box center [1314, 339] width 18 height 18
click at [1030, 173] on link "Meetings" at bounding box center [1267, 181] width 184 height 34
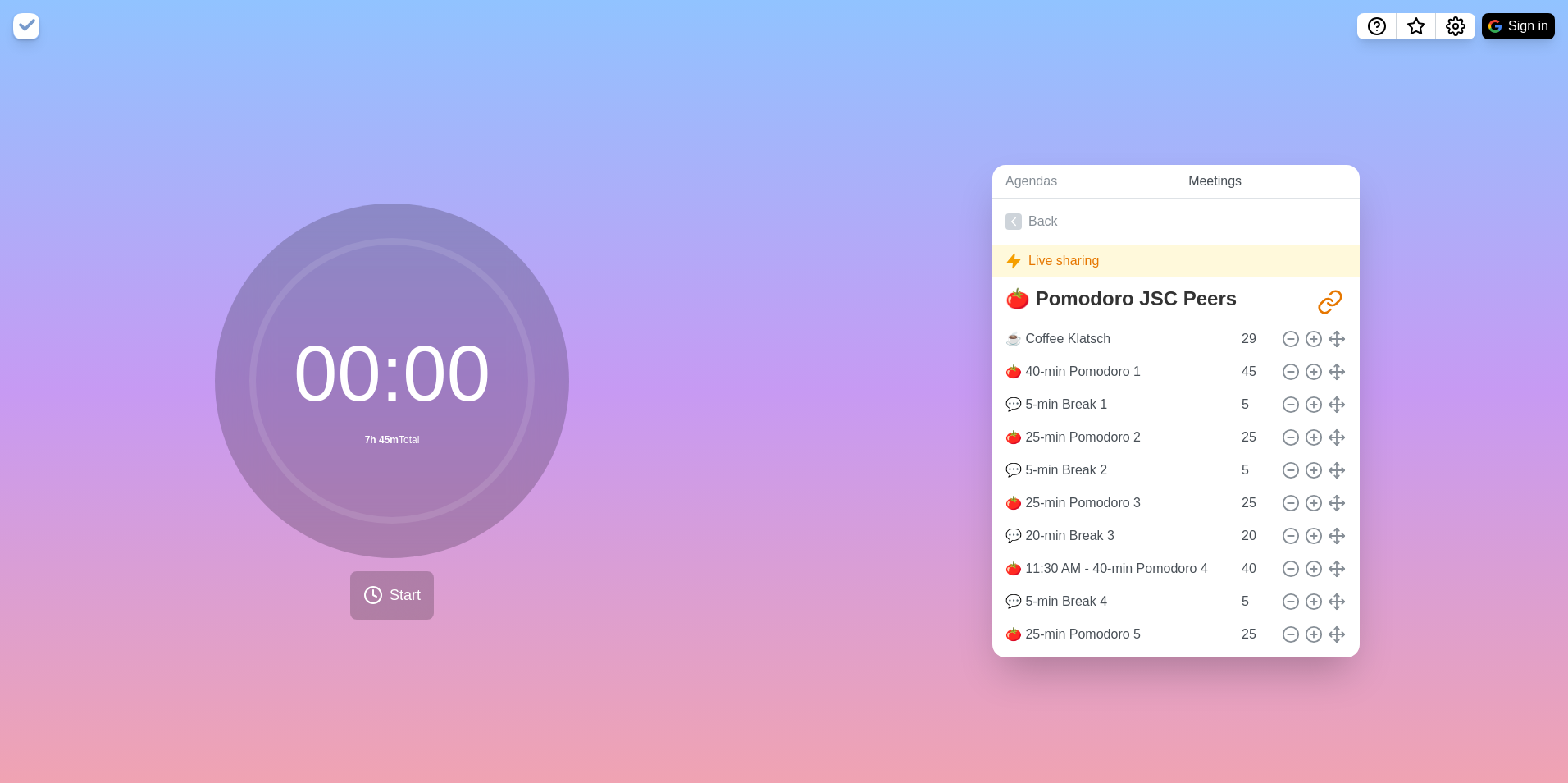
click at [1030, 173] on link "Meetings" at bounding box center [1267, 181] width 184 height 34
click at [1015, 174] on link "Agendas" at bounding box center [1084, 181] width 183 height 34
click at [1030, 289] on icon "Share link" at bounding box center [1330, 302] width 26 height 26
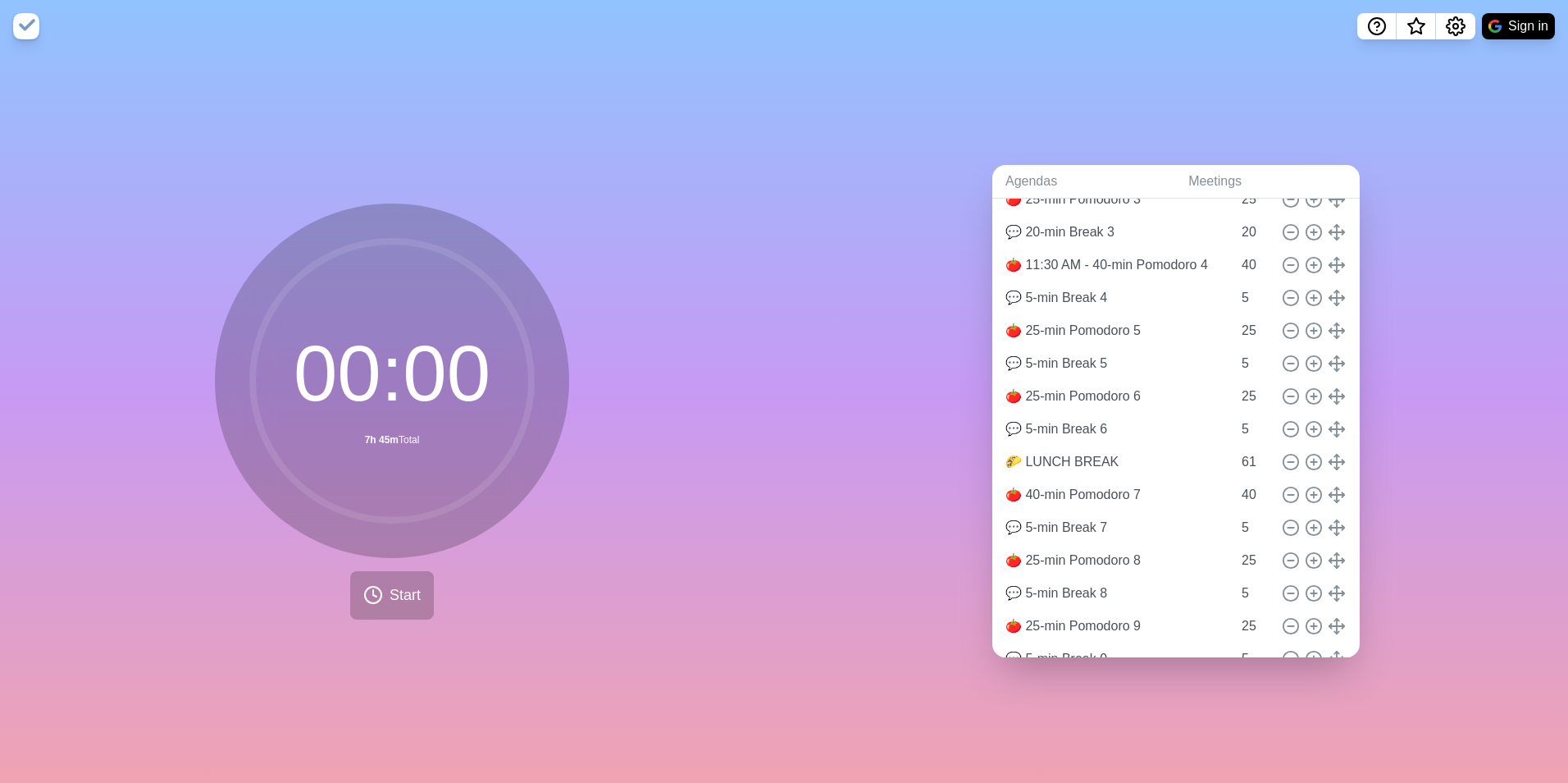
scroll to position [322, 0]
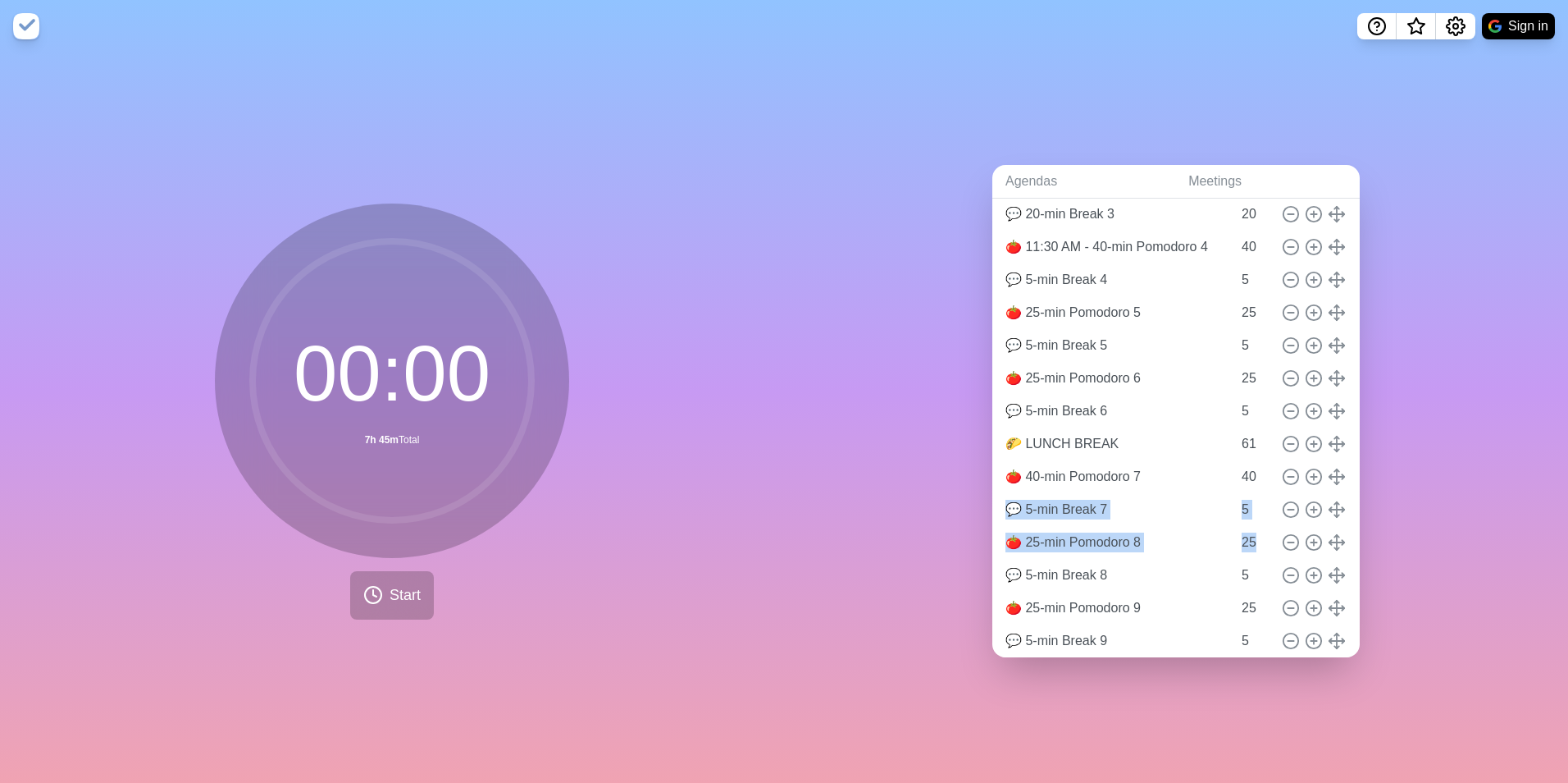
drag, startPoint x: 1375, startPoint y: 505, endPoint x: 1383, endPoint y: 539, distance: 34.9
click at [1030, 486] on div "Agendas Meetings Back Live sharing 🍅 Pomodoro JSC Peers [URL][DOMAIN_NAME] ☕️ C…" at bounding box center [1176, 417] width 784 height 730
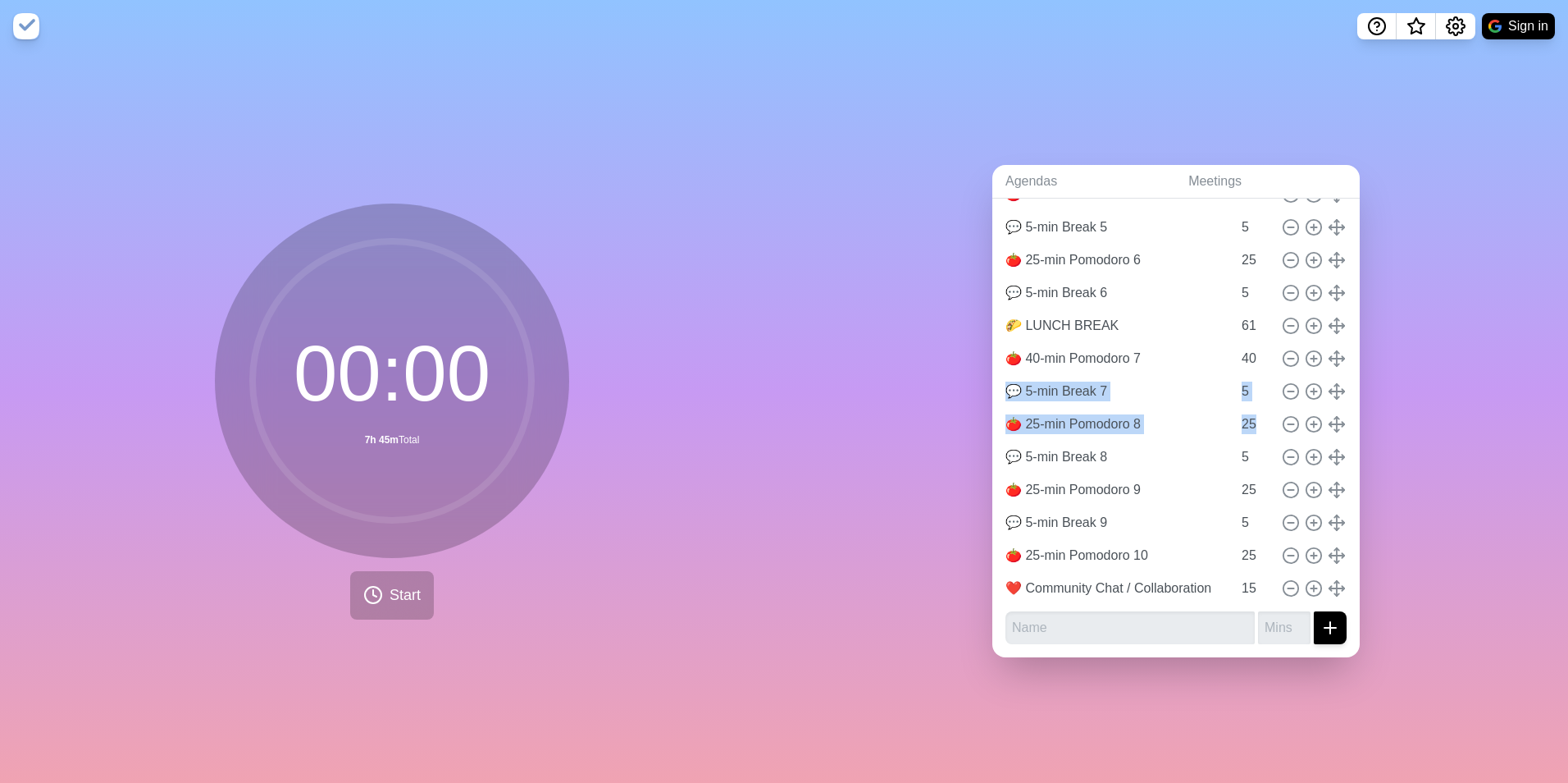
scroll to position [0, 0]
